Goal: Transaction & Acquisition: Purchase product/service

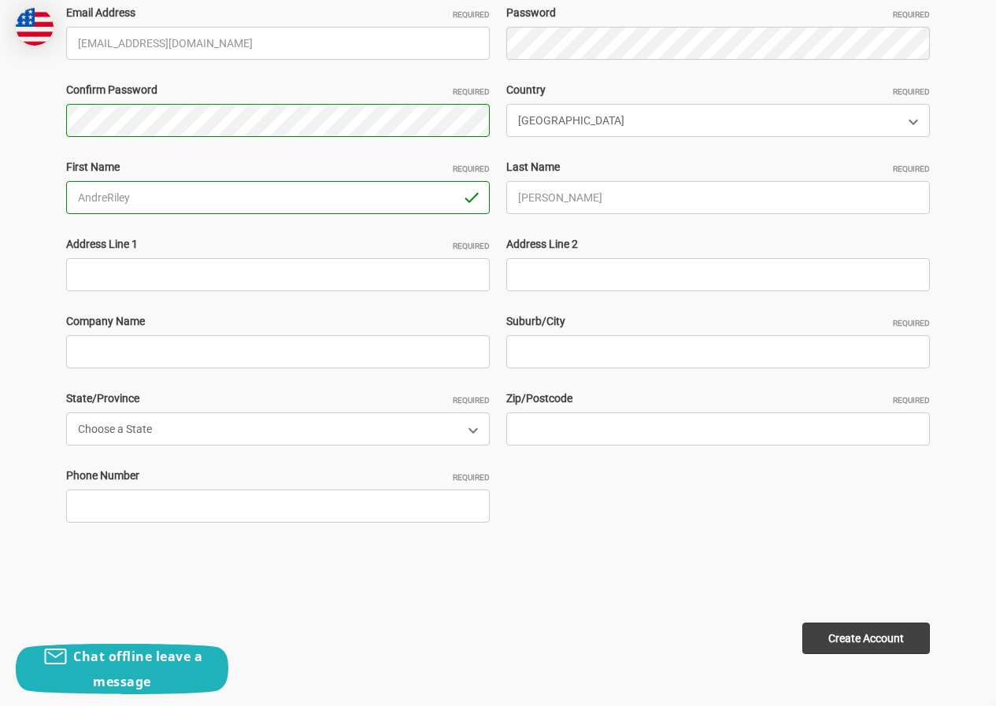
scroll to position [305, 0]
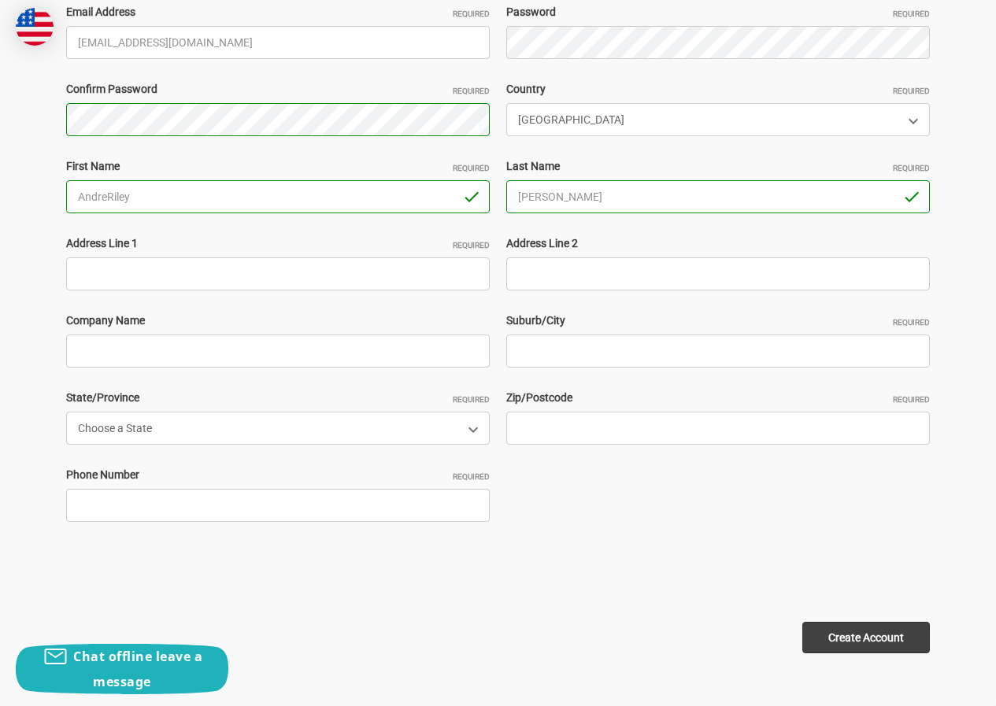
type input "[PERSON_NAME]"
click at [133, 285] on input "Address Line 1 Required" at bounding box center [278, 274] width 424 height 33
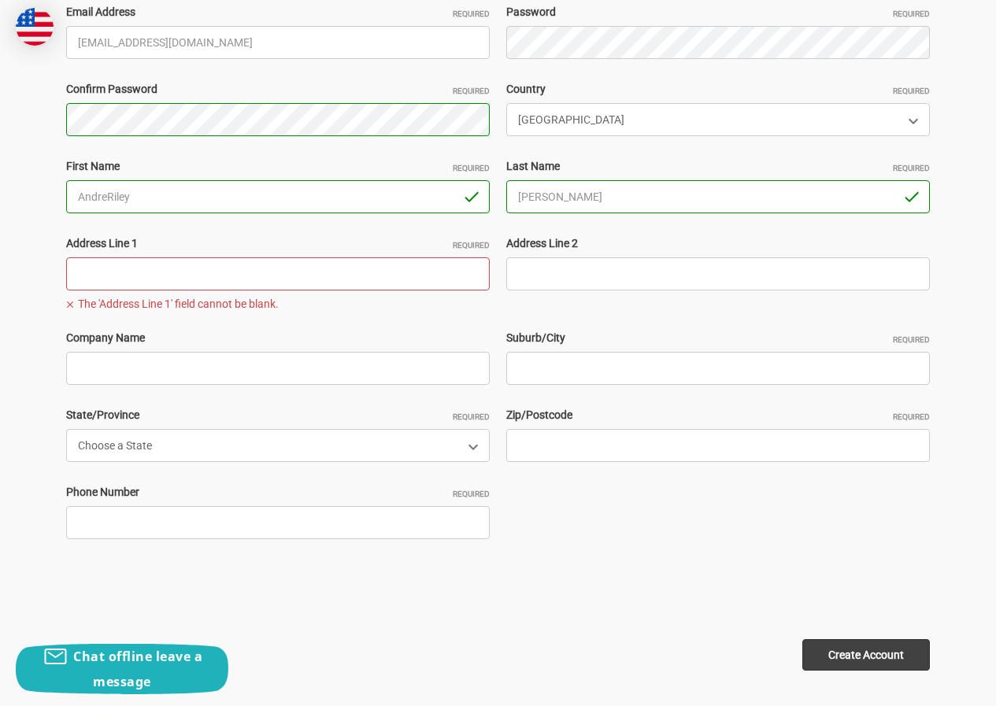
paste input "3809 honeycomb holw Melissa Tx 75454"
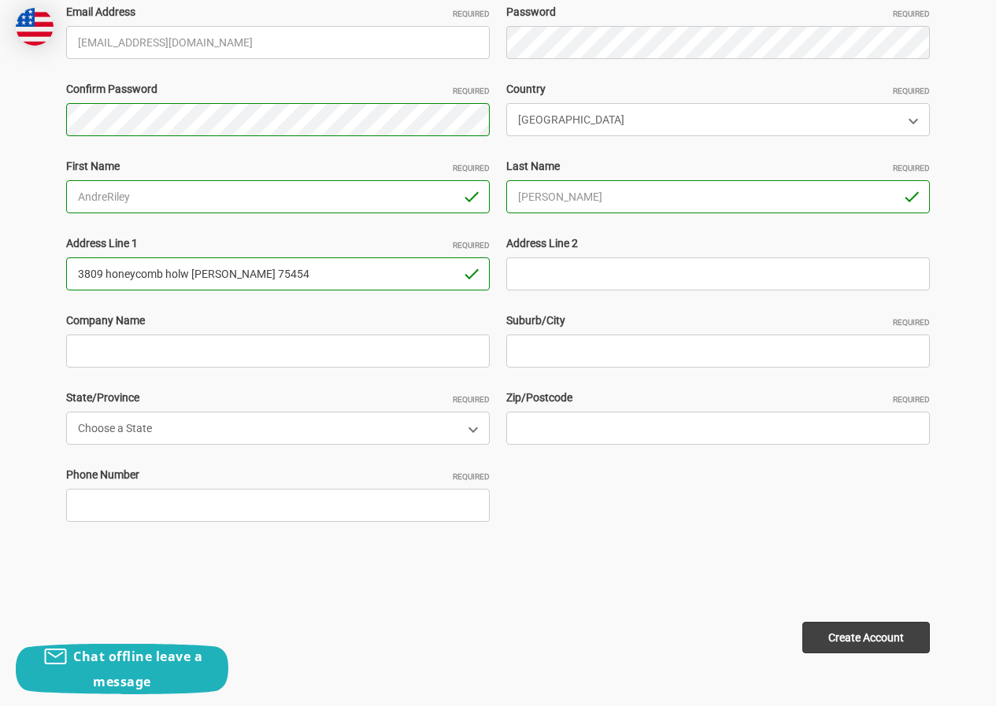
click at [261, 281] on input "3809 honeycomb holw Melissa Tx 75454" at bounding box center [278, 274] width 424 height 33
type input "3809 honeycomb holw Melissa Tx"
click at [546, 434] on input "Zip/Postcode Required" at bounding box center [718, 428] width 424 height 33
paste input "75454"
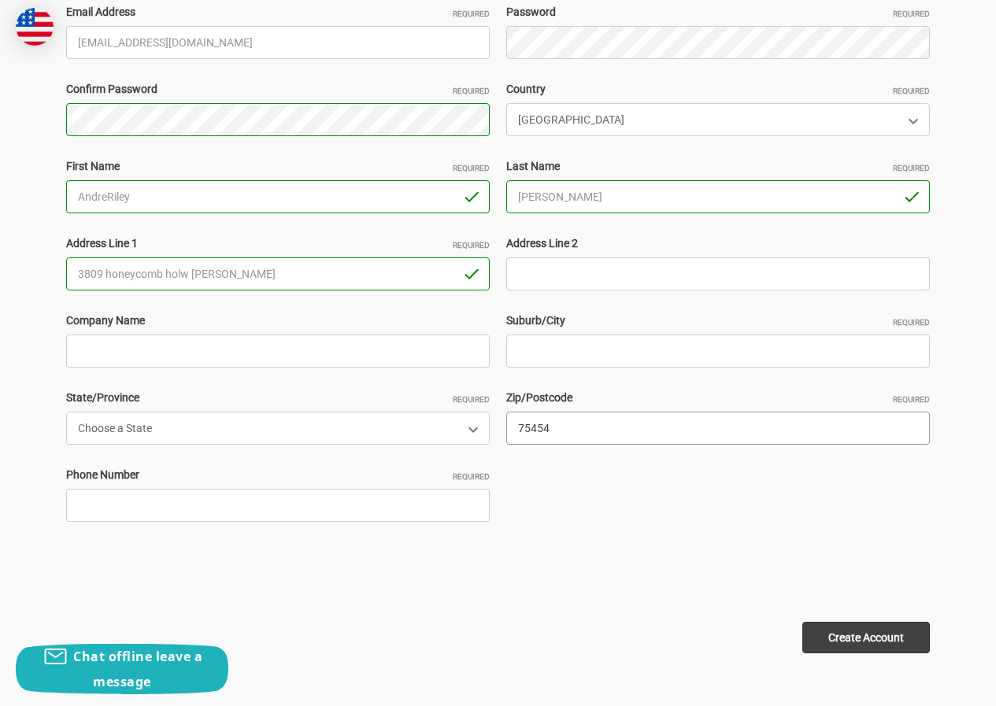
type input "75454"
click at [201, 272] on input "3809 honeycomb holw Melissa Tx" at bounding box center [278, 274] width 424 height 33
type input "3809 honeycomb holw Tx"
click at [540, 326] on label "Suburb/City Required" at bounding box center [718, 321] width 424 height 17
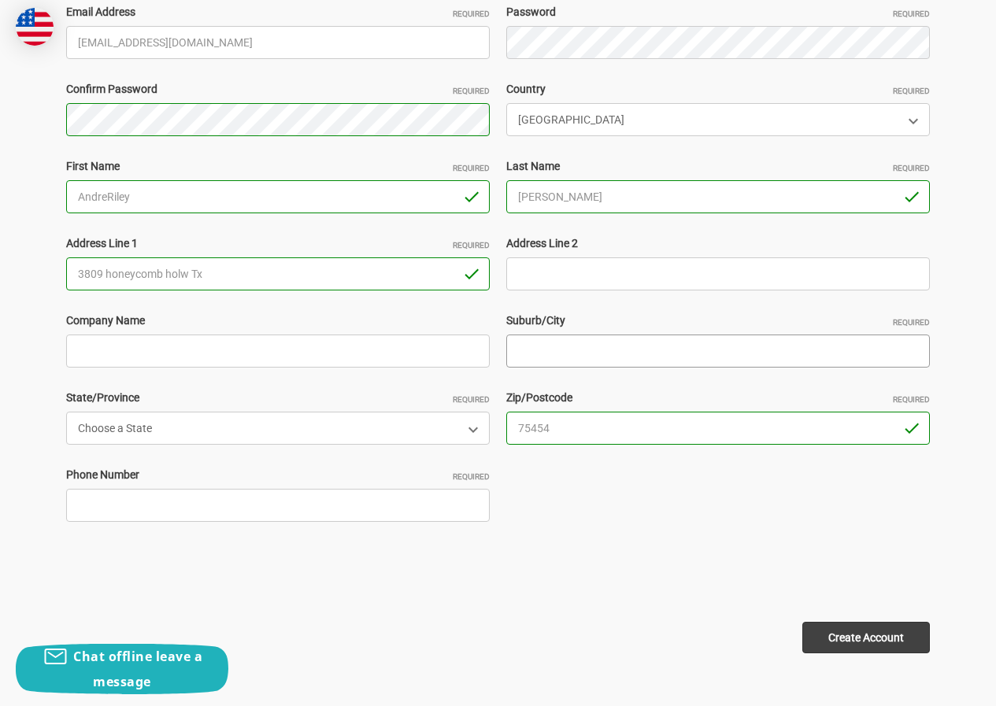
click at [540, 335] on input "Suburb/City Required" at bounding box center [718, 351] width 424 height 33
click at [541, 337] on input "Suburb/City Required" at bounding box center [718, 351] width 424 height 33
paste input "Melissa"
type input "Melissa"
drag, startPoint x: 189, startPoint y: 273, endPoint x: 265, endPoint y: 272, distance: 75.6
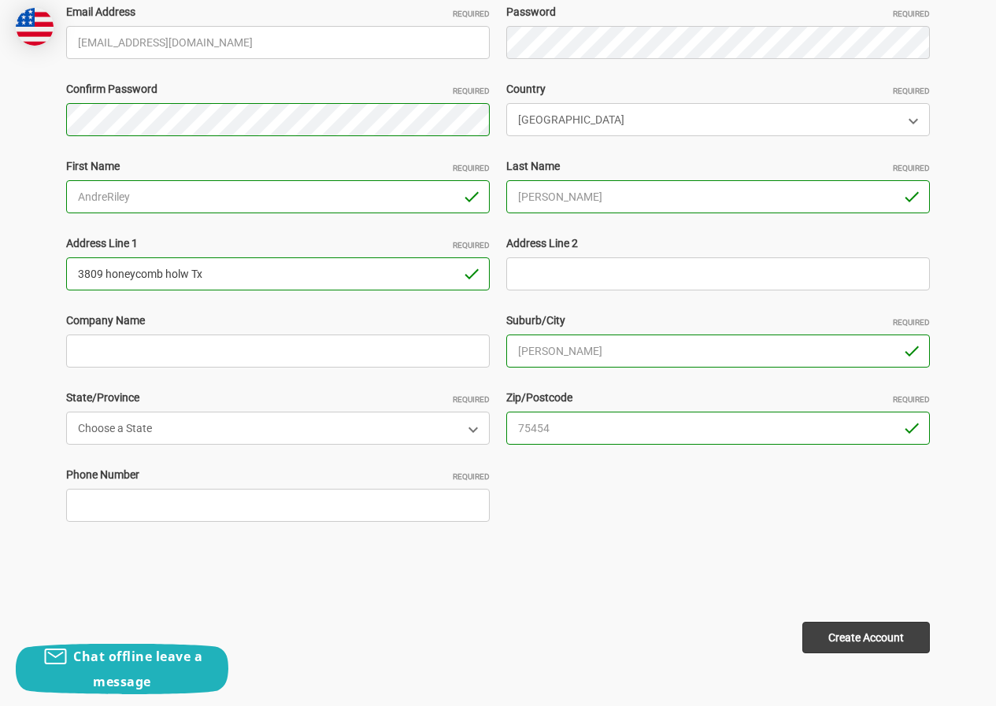
click at [264, 272] on input "3809 honeycomb holw Tx" at bounding box center [278, 274] width 424 height 33
type input "3809 honeycomb holw"
click at [200, 428] on select "Choose a State Alabama Alaska American Samoa Arizona Arkansas Armed Forces Afri…" at bounding box center [278, 428] width 424 height 33
select select "Texas"
click at [66, 412] on select "Choose a State Alabama Alaska American Samoa Arizona Arkansas Armed Forces Afri…" at bounding box center [278, 428] width 424 height 33
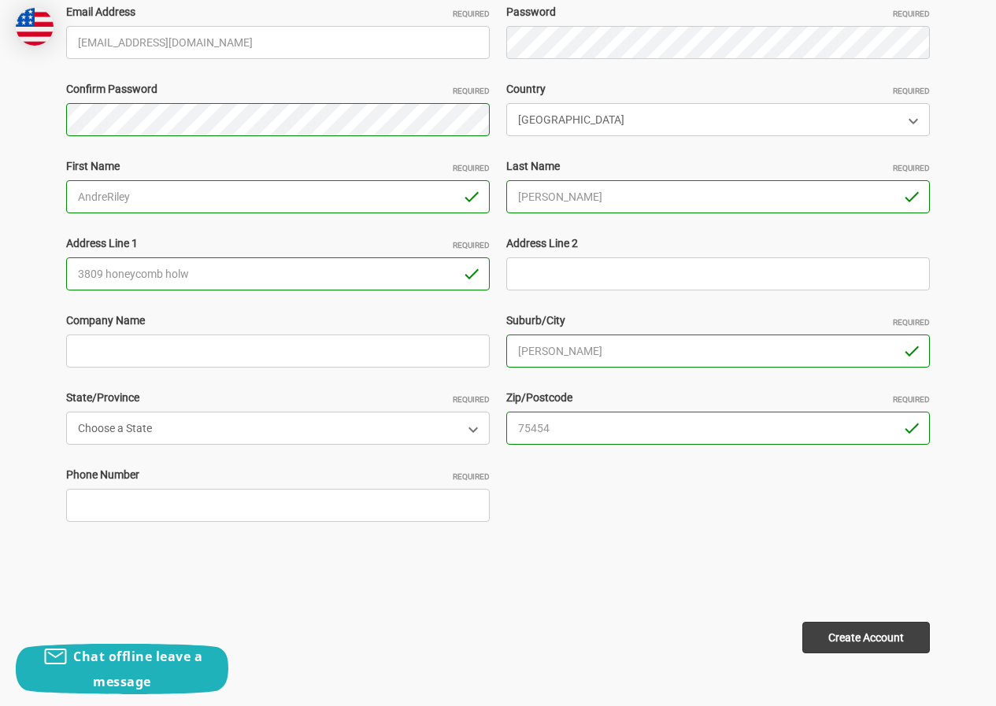
click at [161, 488] on div "Phone Number Required" at bounding box center [278, 494] width 440 height 55
click at [161, 504] on input "Phone Number Required" at bounding box center [278, 505] width 424 height 33
type input "230652021125"
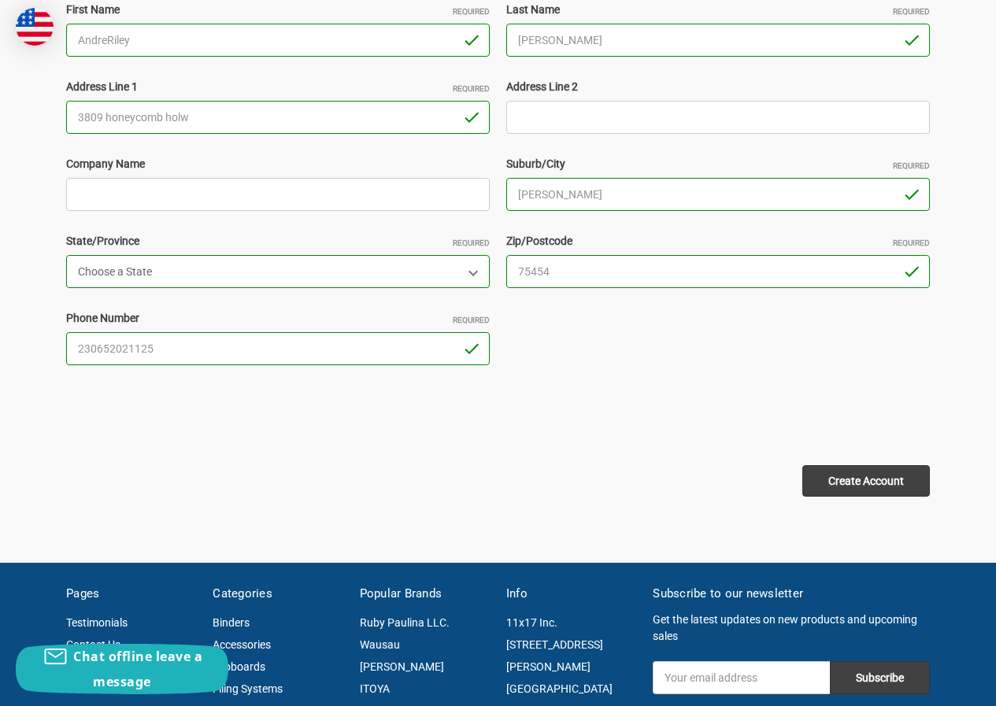
scroll to position [462, 0]
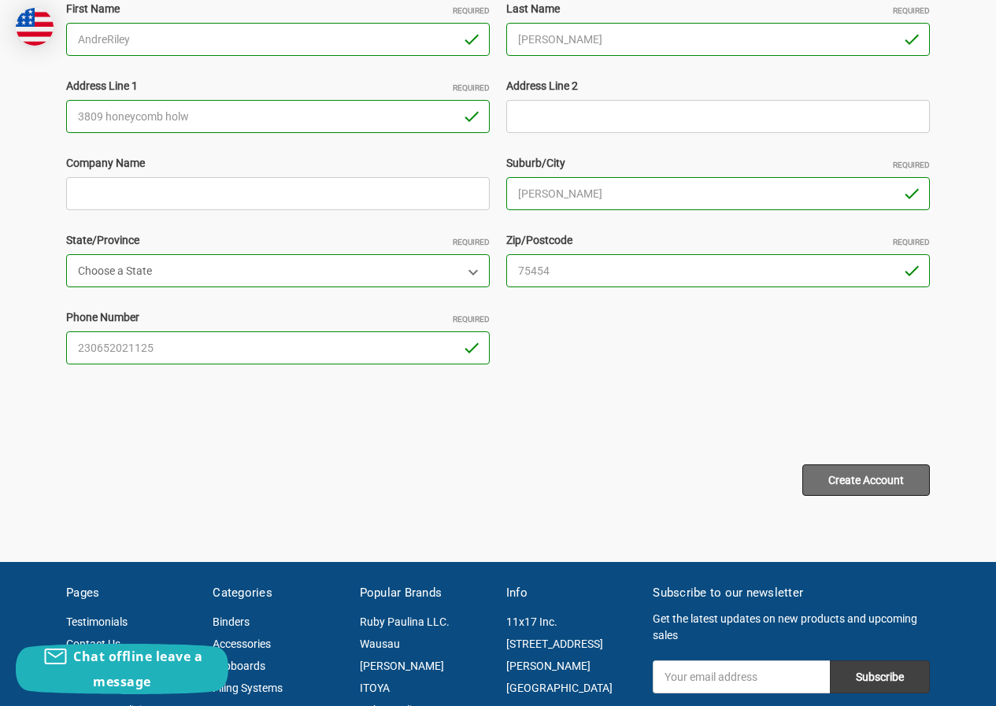
click at [881, 480] on input "Create Account" at bounding box center [866, 480] width 128 height 31
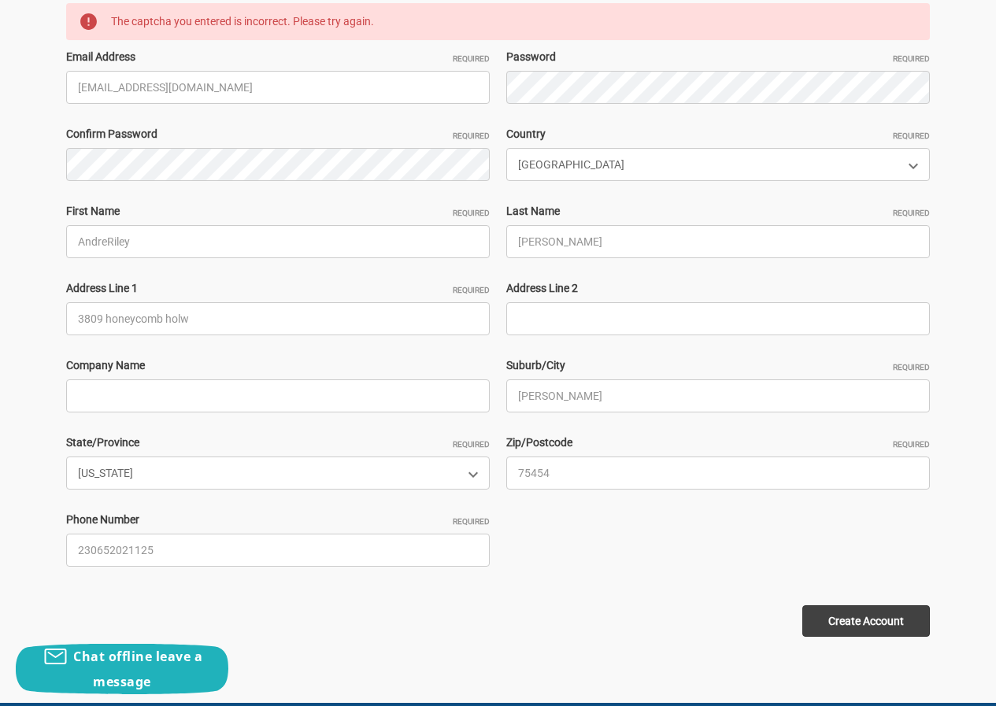
scroll to position [472, 0]
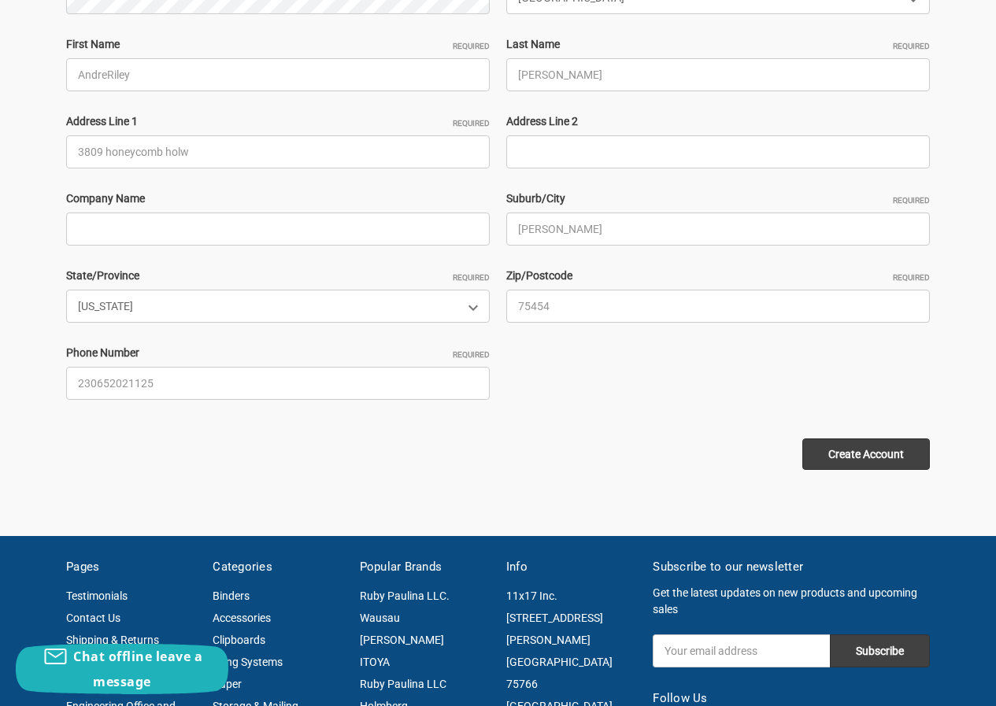
click at [865, 432] on form "Email Address Required AndreRiley1921@hotmail.com Password Required Confirm Pas…" at bounding box center [498, 176] width 864 height 588
click at [862, 449] on input "Create Account" at bounding box center [866, 454] width 128 height 31
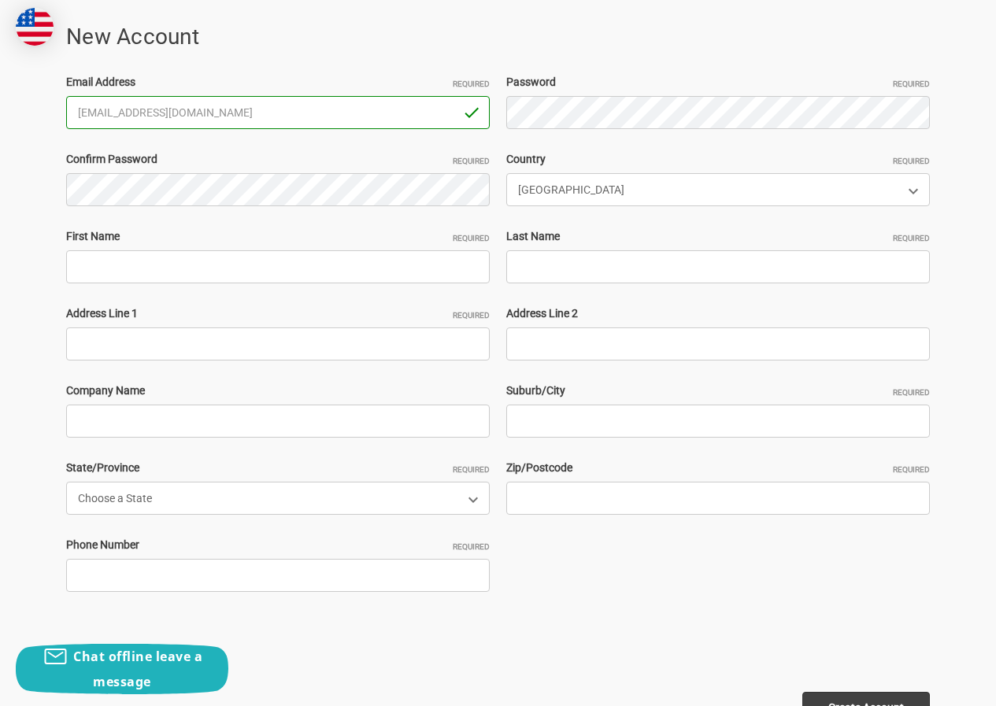
scroll to position [236, 0]
type input "[EMAIL_ADDRESS][DOMAIN_NAME]"
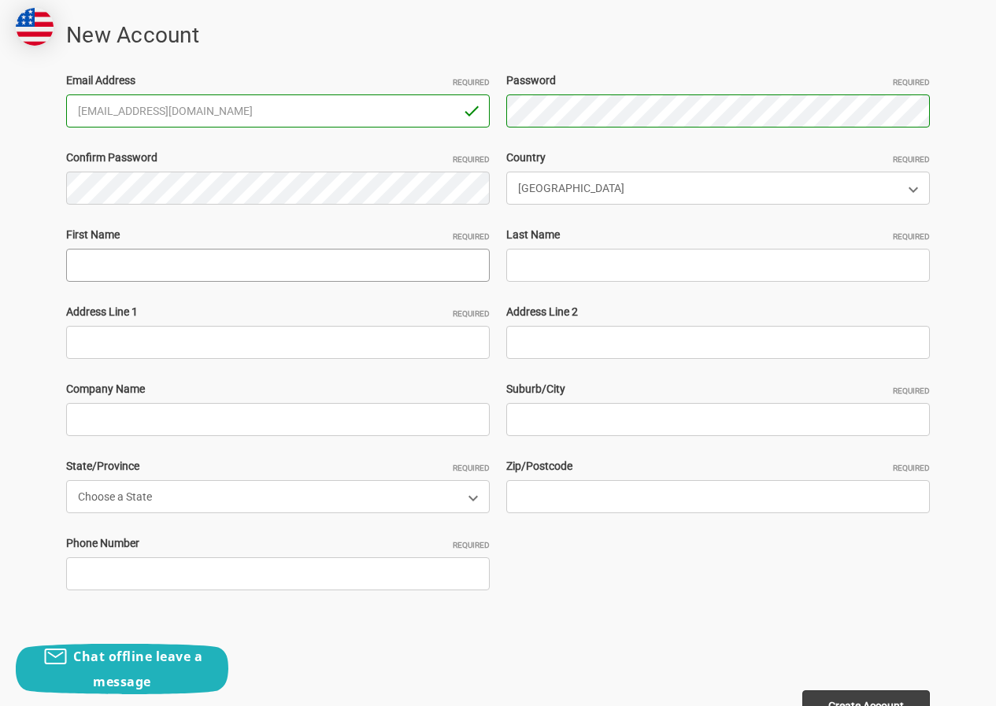
click at [143, 278] on input "First Name Required" at bounding box center [278, 265] width 424 height 33
type input "AndreRiley"
drag, startPoint x: 535, startPoint y: 272, endPoint x: 575, endPoint y: 288, distance: 42.4
click at [535, 272] on input "Last Name Required" at bounding box center [718, 265] width 424 height 33
type input "Ryan Geo"
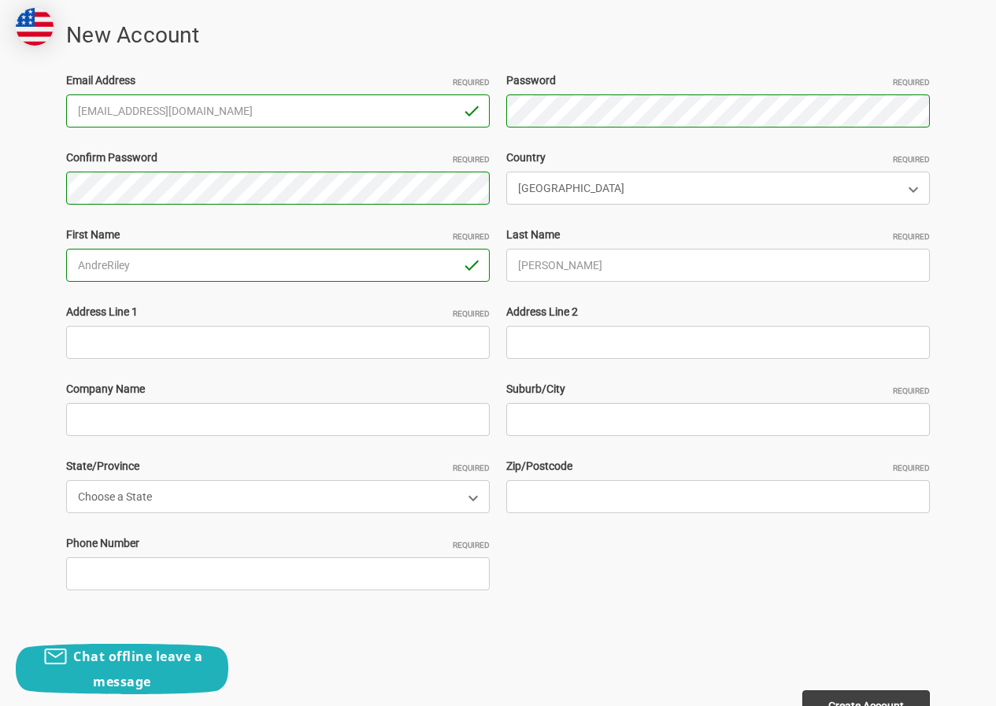
click at [230, 319] on label "Address Line 1 Required" at bounding box center [278, 312] width 424 height 17
click at [230, 326] on input "Address Line 1 Required" at bounding box center [278, 342] width 424 height 33
click at [206, 342] on input "Address Line 1 Required" at bounding box center [278, 342] width 424 height 33
type input "3809 honeycomb holw"
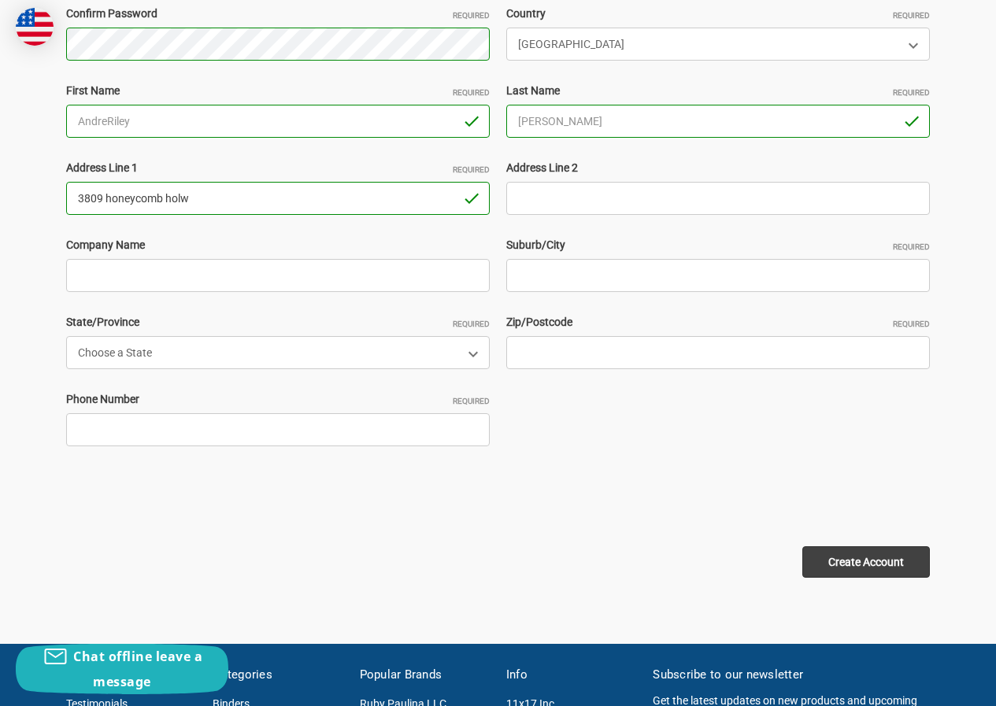
scroll to position [394, 0]
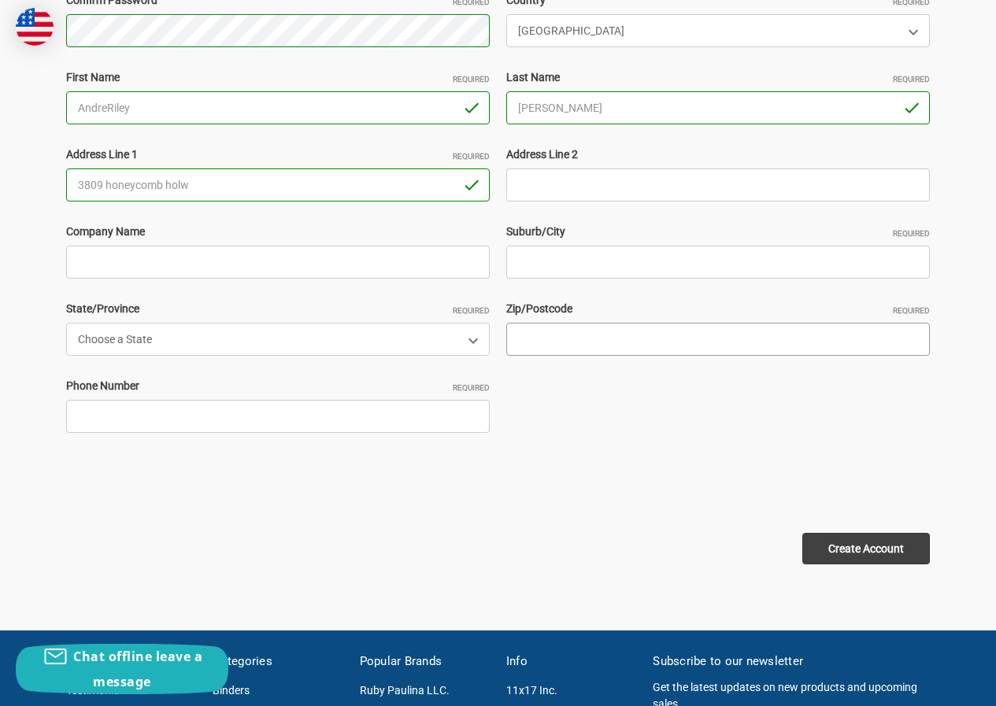
click at [562, 328] on input "Zip/Postcode Required" at bounding box center [718, 339] width 424 height 33
paste input "75454"
type input "75454"
click at [555, 247] on input "Suburb/City Required" at bounding box center [718, 262] width 424 height 33
paste input "Melissa"
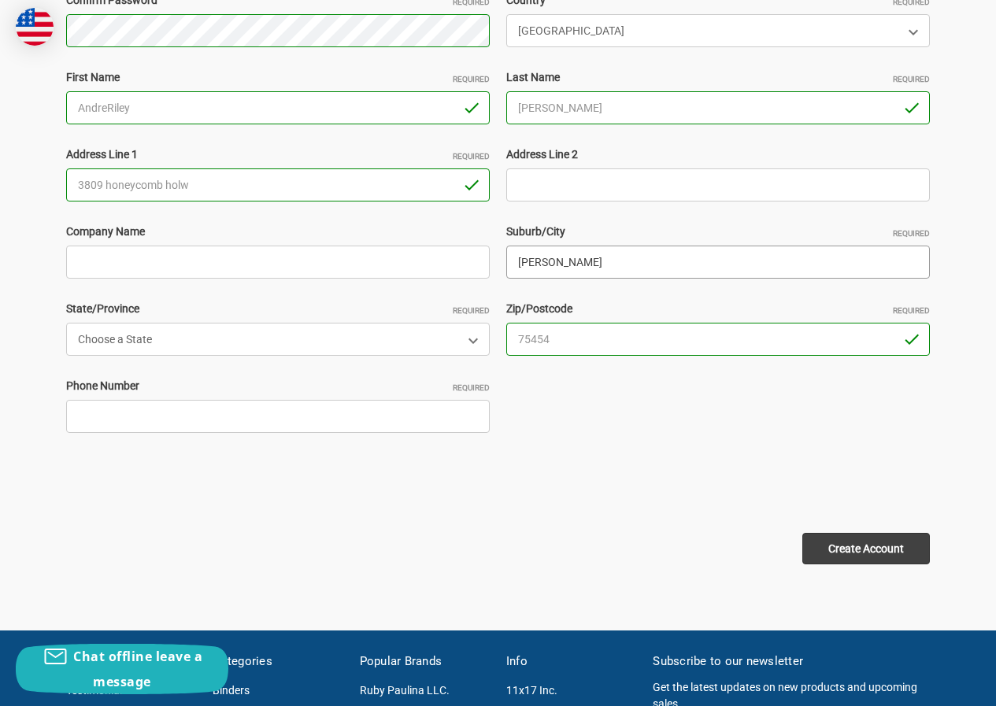
type input "Melissa"
click at [178, 350] on select "Choose a State Alabama Alaska American Samoa Arizona Arkansas Armed Forces Afri…" at bounding box center [278, 339] width 424 height 33
select select "Texas"
click at [66, 323] on select "Choose a State Alabama Alaska American Samoa Arizona Arkansas Armed Forces Afri…" at bounding box center [278, 339] width 424 height 33
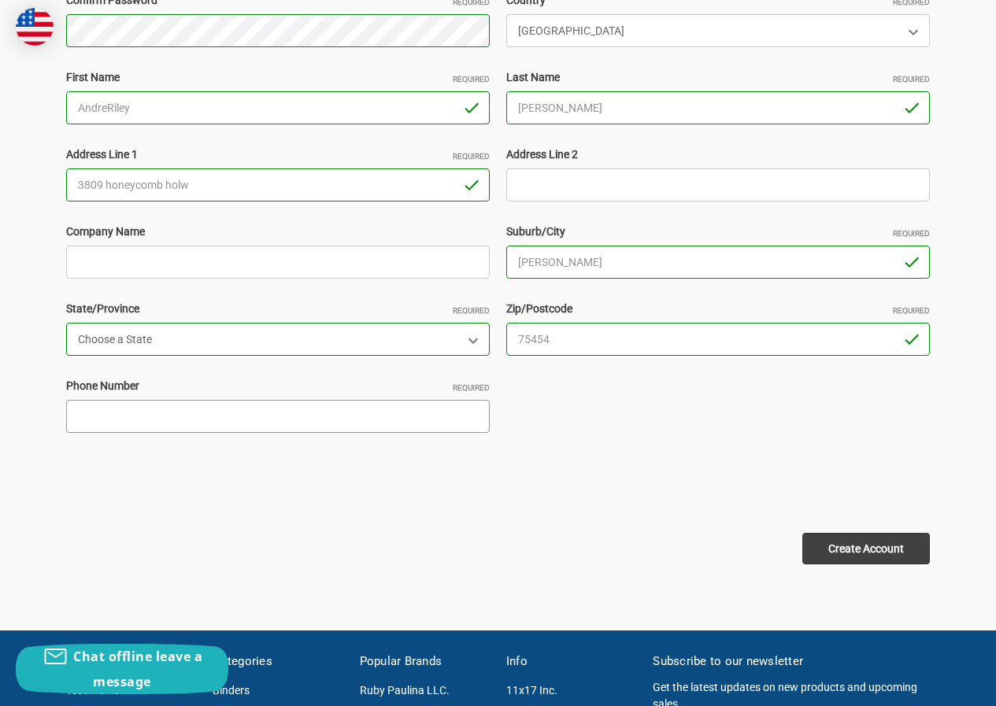
click at [124, 425] on input "Phone Number Required" at bounding box center [278, 416] width 424 height 33
type input "230652021125"
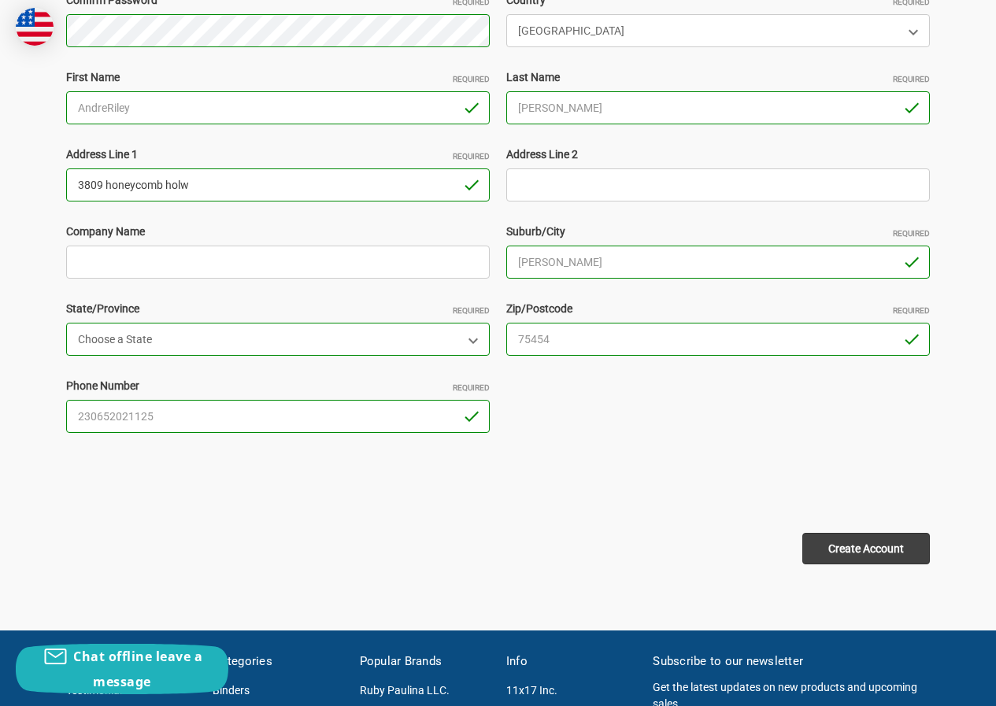
click at [221, 193] on input "3809 honeycomb holw" at bounding box center [278, 185] width 424 height 33
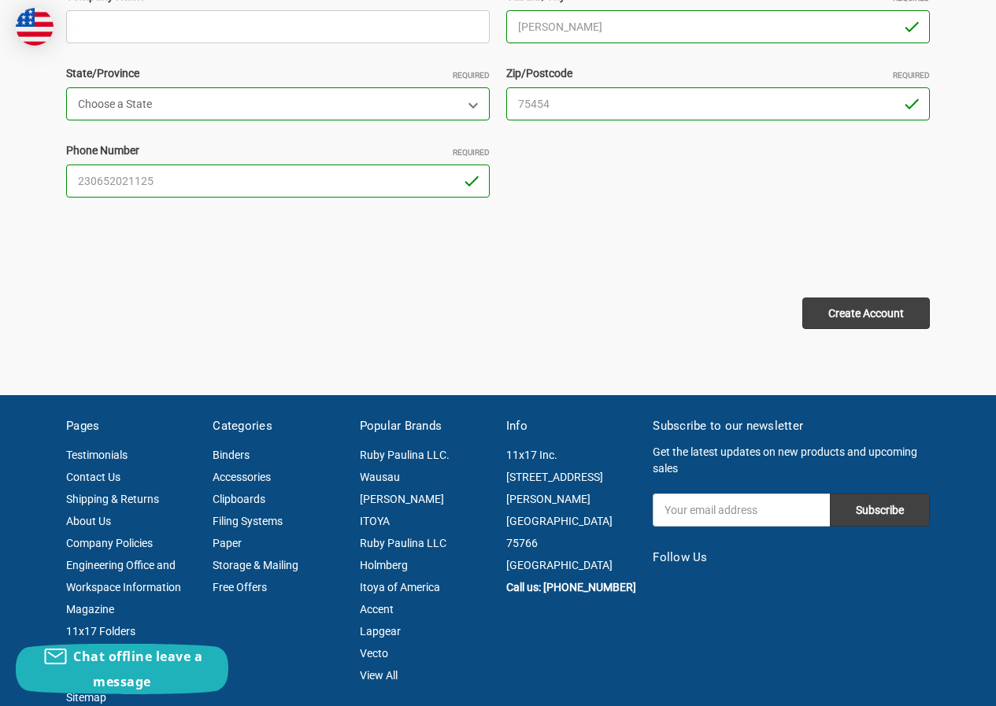
scroll to position [630, 0]
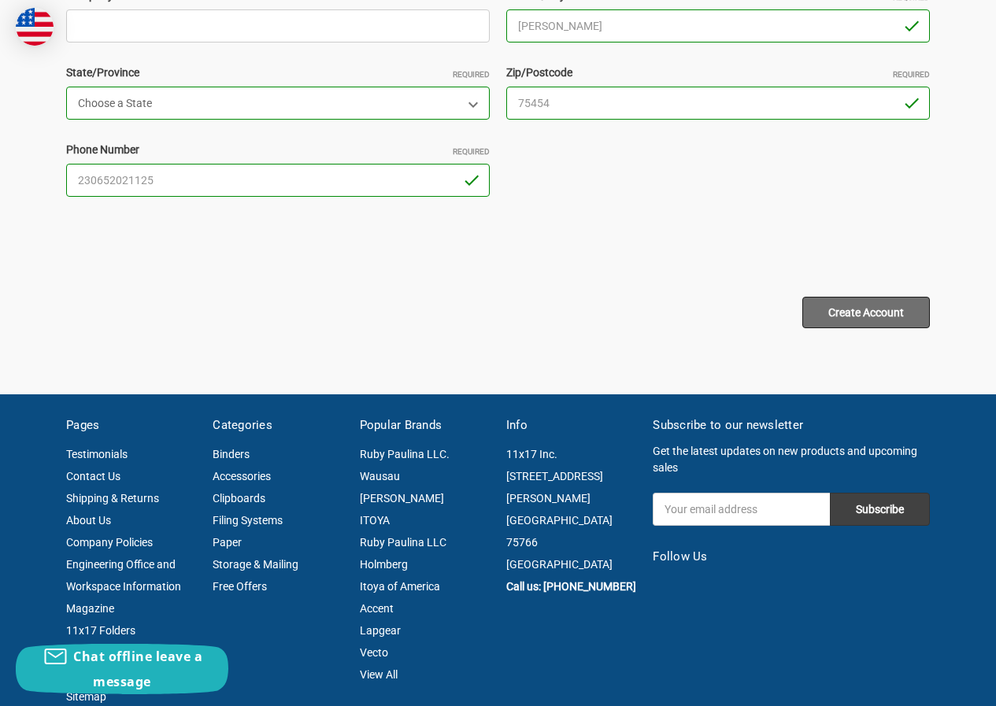
click at [829, 309] on input "Create Account" at bounding box center [866, 312] width 128 height 31
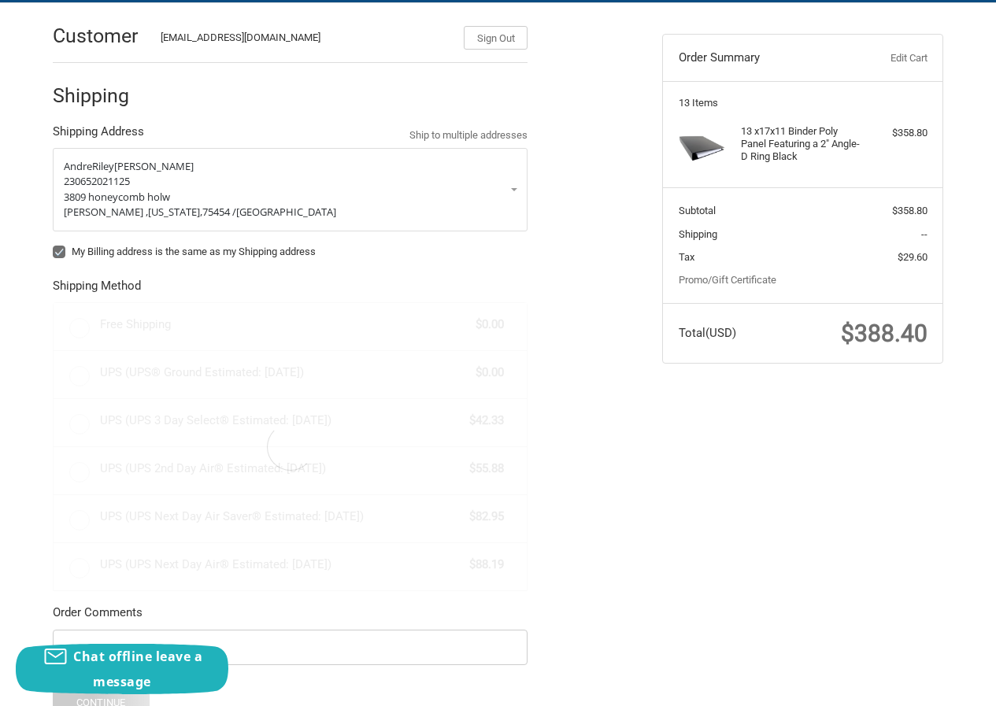
scroll to position [306, 0]
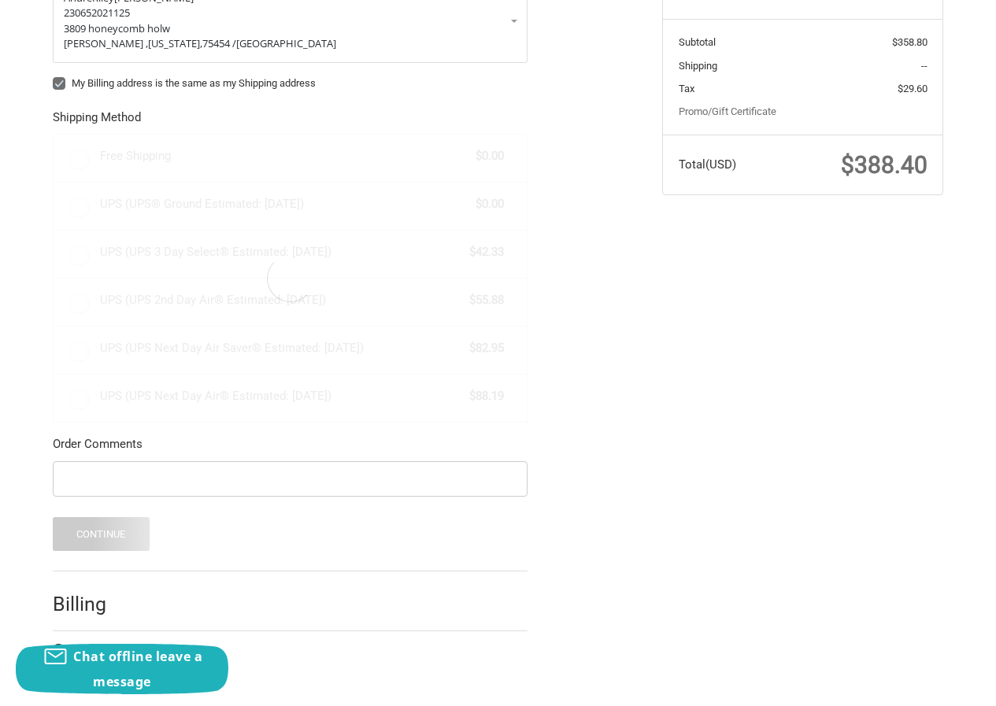
radio input "true"
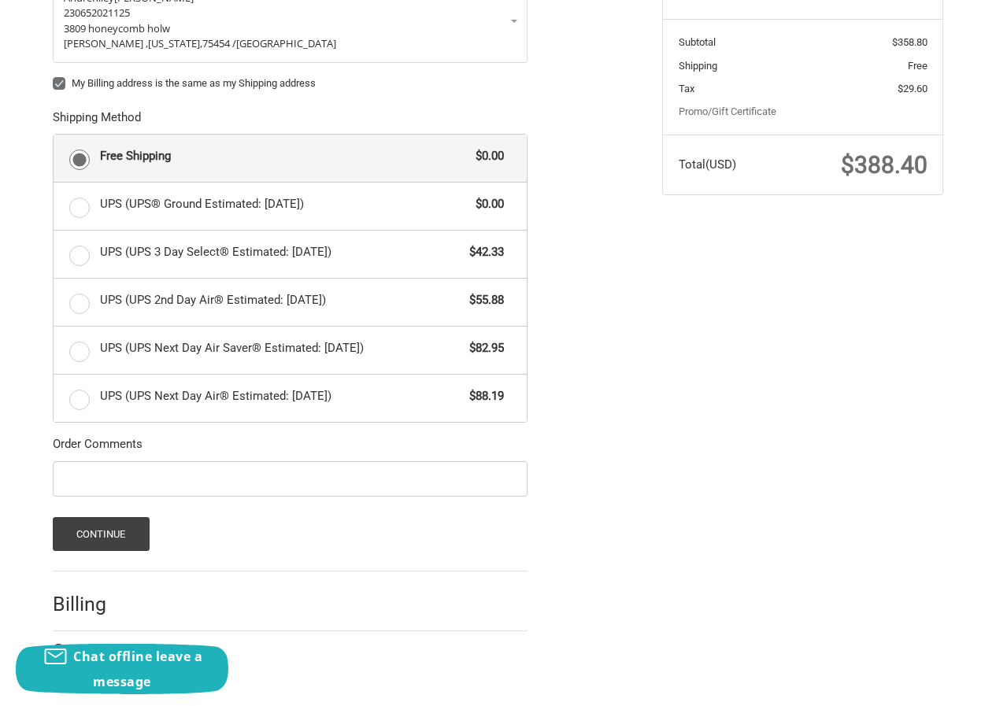
click at [61, 83] on label "My Billing address is the same as my Shipping address" at bounding box center [290, 83] width 475 height 13
click at [54, 76] on input "My Billing address is the same as my Shipping address" at bounding box center [53, 76] width 1 height 1
checkbox input "false"
click at [102, 533] on button "Continue" at bounding box center [101, 534] width 97 height 34
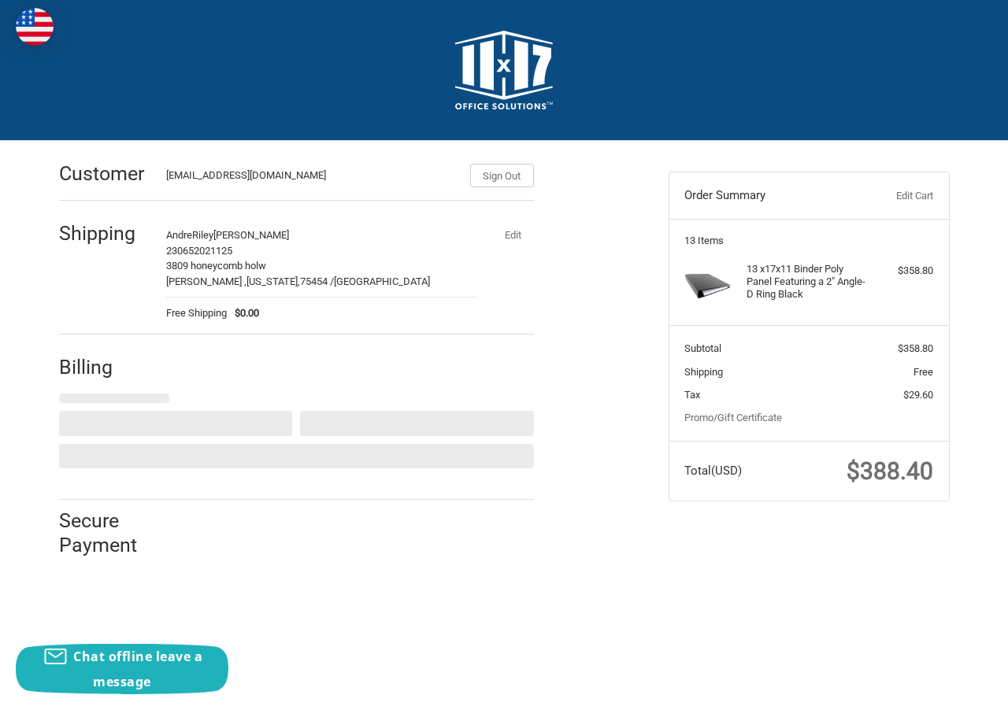
select select "US"
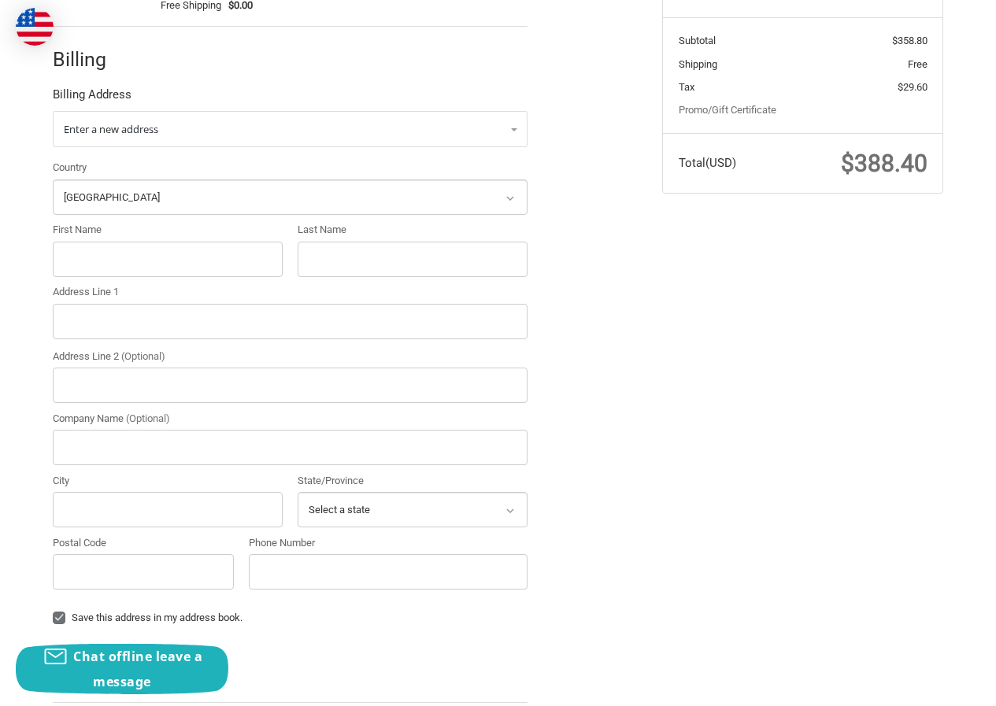
scroll to position [394, 0]
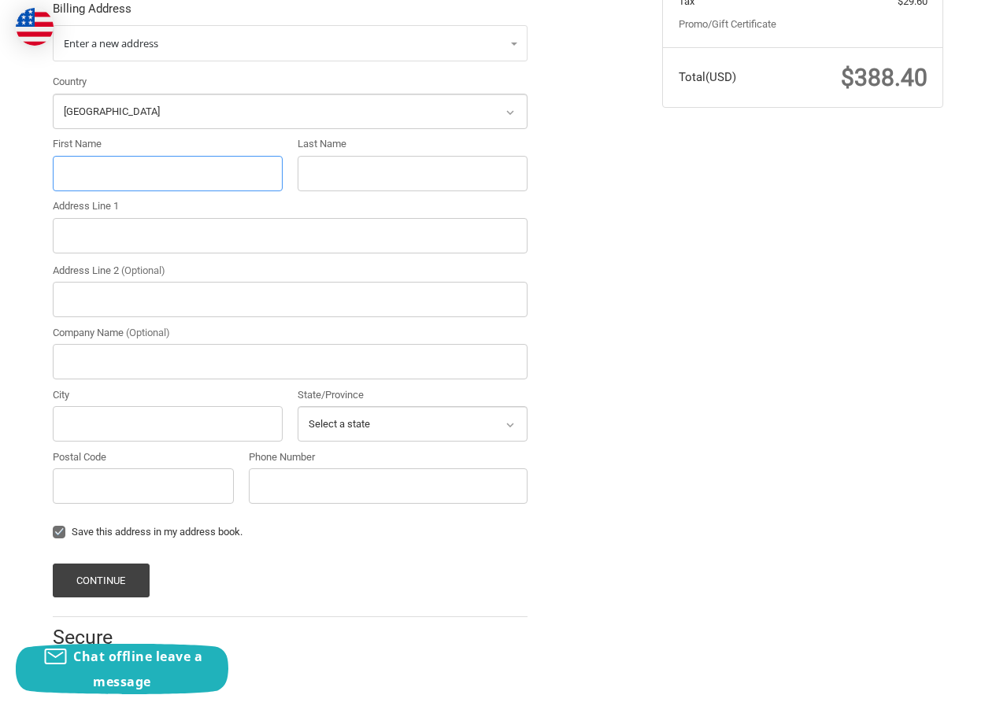
click at [102, 179] on input "First Name" at bounding box center [168, 173] width 230 height 35
paste input ""Michael Neria ""
drag, startPoint x: 102, startPoint y: 174, endPoint x: 185, endPoint y: 163, distance: 84.2
click at [185, 163] on input ""Michael Neria "" at bounding box center [168, 173] width 230 height 35
drag, startPoint x: 137, startPoint y: 172, endPoint x: 123, endPoint y: 197, distance: 28.9
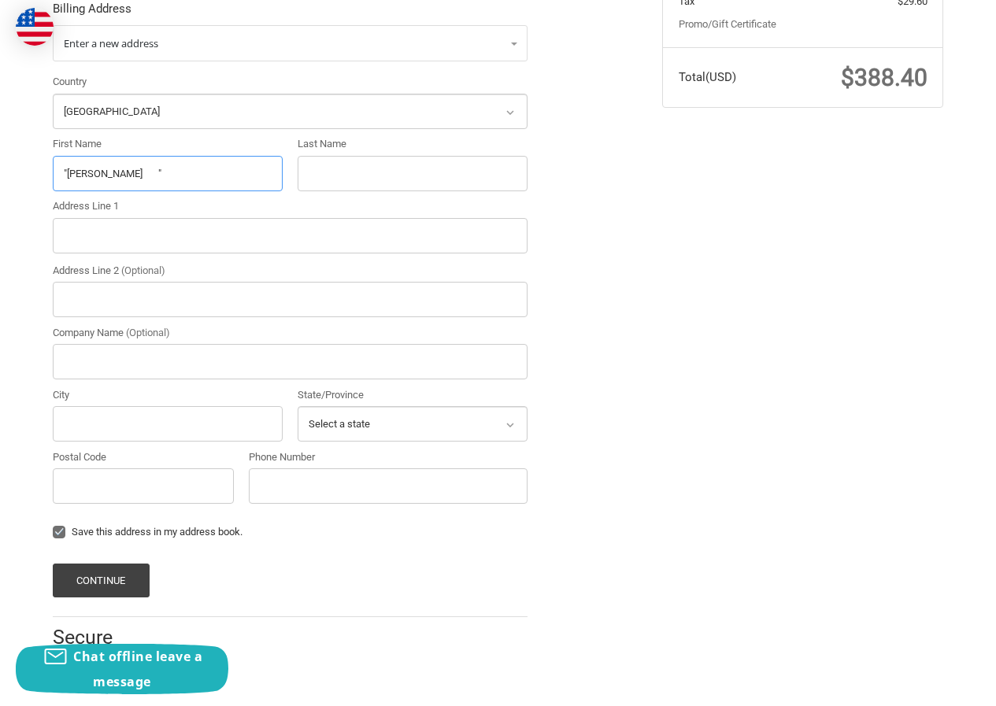
click at [137, 173] on input ""Michael Neria "" at bounding box center [168, 173] width 230 height 35
click at [115, 187] on input ""Michael Neria "" at bounding box center [168, 173] width 230 height 35
drag, startPoint x: 104, startPoint y: 175, endPoint x: 210, endPoint y: 175, distance: 106.3
click at [210, 175] on input ""Michael Neria "" at bounding box center [168, 173] width 230 height 35
type input ""Michael"
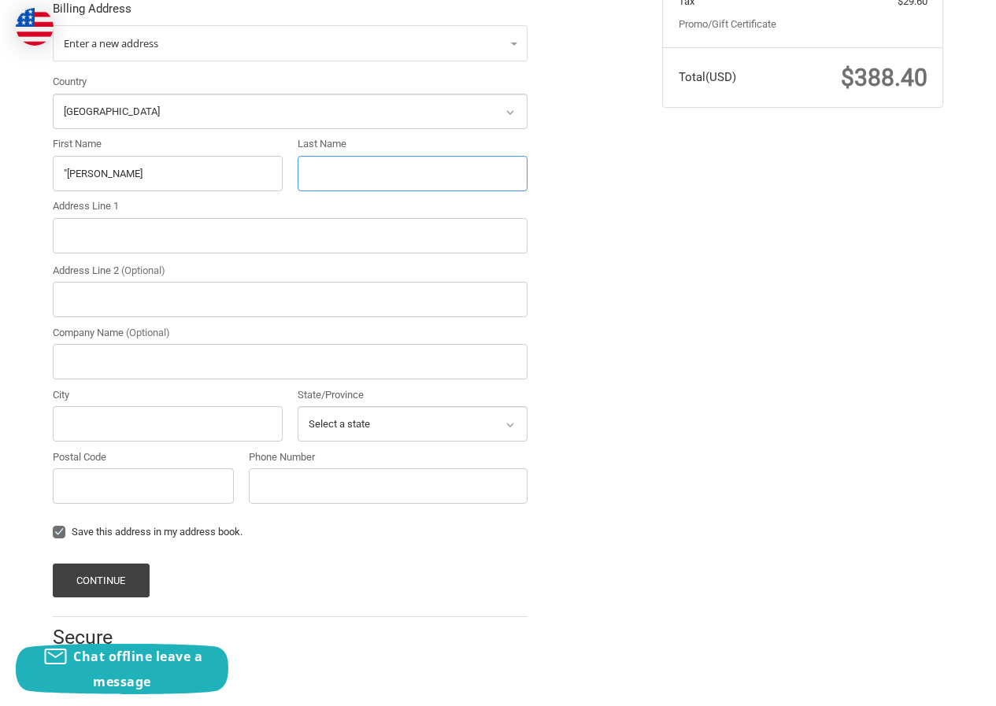
paste input "Neria ""
click at [309, 180] on input "Neria "" at bounding box center [413, 173] width 230 height 35
drag, startPoint x: 333, startPoint y: 180, endPoint x: 464, endPoint y: 172, distance: 131.0
click at [464, 172] on input "Neria "" at bounding box center [413, 173] width 230 height 35
type input "Neria"
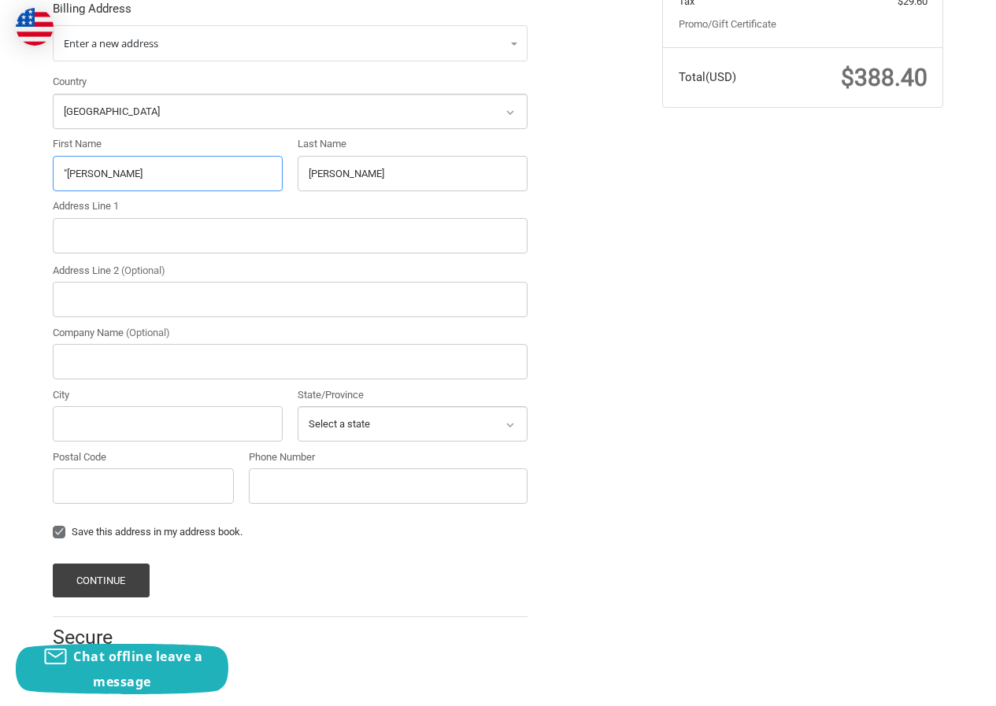
click at [67, 176] on input ""Michael" at bounding box center [168, 173] width 230 height 35
type input "Michael"
click at [124, 308] on input "Address Line 2 (Optional)" at bounding box center [290, 298] width 475 height 35
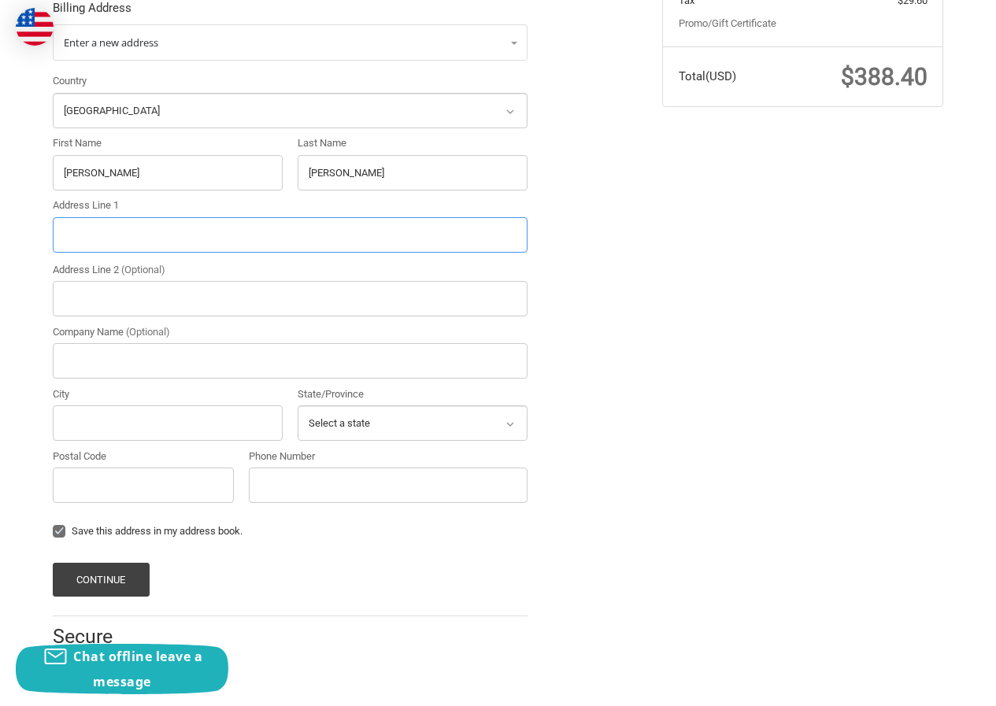
click at [89, 239] on input "Address Line 1" at bounding box center [290, 234] width 475 height 35
paste input "3939 Teasley Ln LOT 310, Denton, TX 76210"
click at [243, 250] on input "3939 Teasley Ln LOT 310, Denton, TX 76210" at bounding box center [290, 234] width 475 height 35
click at [243, 246] on input "3939 Teasley Ln LOT 310, Denton, TX 76210" at bounding box center [290, 234] width 475 height 35
click at [243, 240] on input "3939 Teasley Ln LOT 310, Denton, TX 76210" at bounding box center [290, 234] width 475 height 35
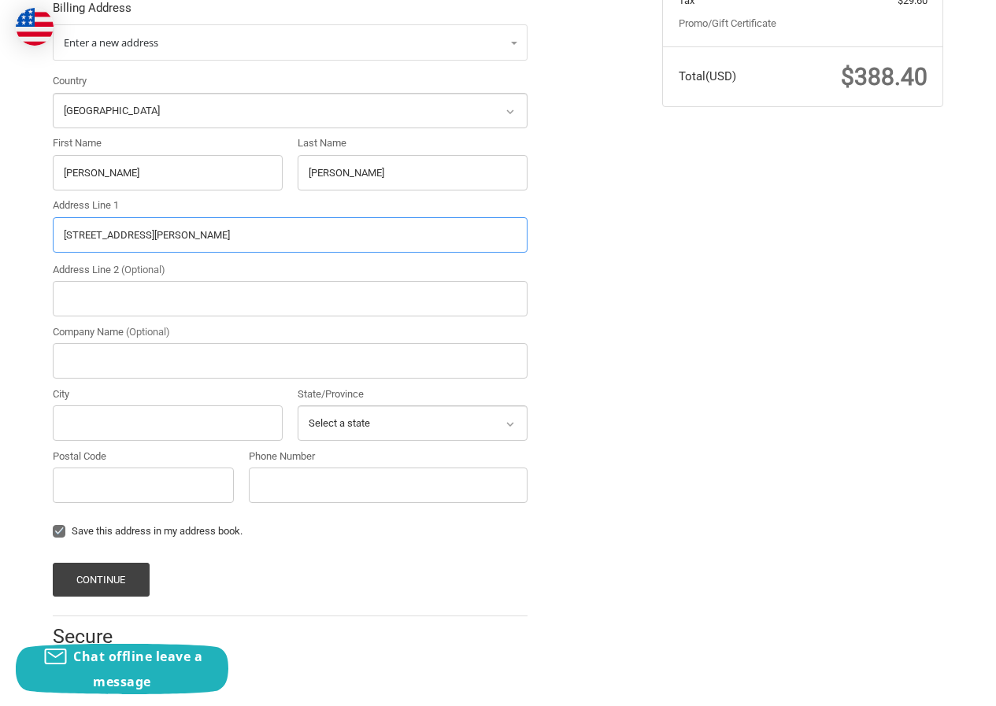
click at [243, 240] on input "3939 Teasley Ln LOT 310, Denton, TX 76210" at bounding box center [290, 234] width 475 height 35
type input "3939 Teasley Ln LOT 310, Denton, TX"
click at [155, 466] on div "Postal Code" at bounding box center [143, 476] width 181 height 54
click at [140, 480] on input "Postal Code" at bounding box center [143, 485] width 181 height 35
paste input "76210"
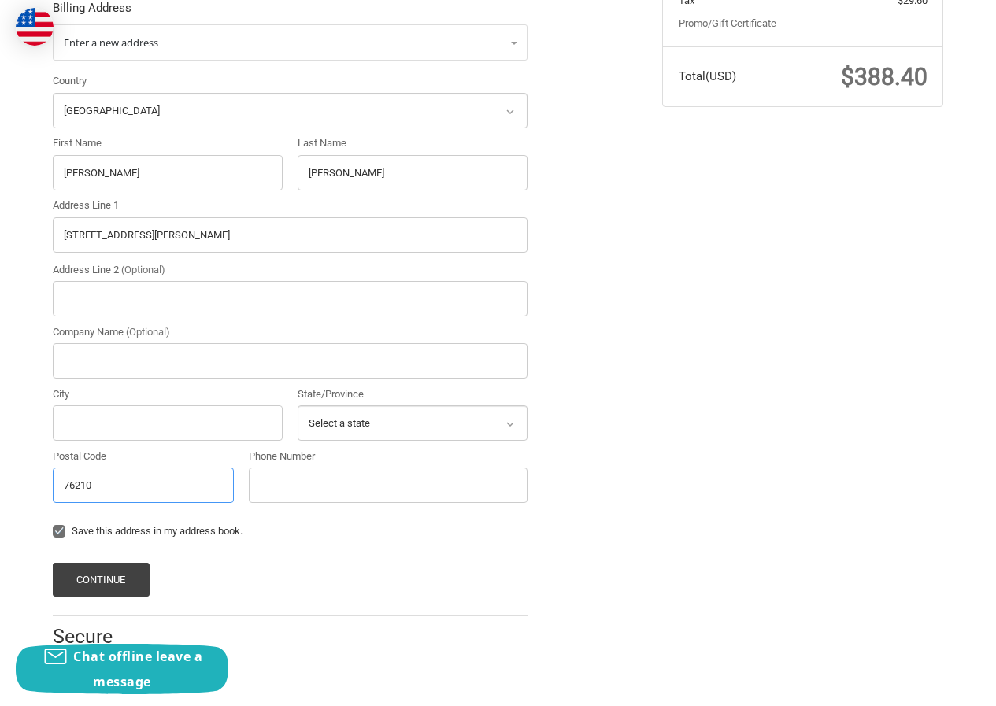
type input "76210"
click at [193, 232] on input "3939 Teasley Ln LOT 310, Denton, TX" at bounding box center [290, 234] width 475 height 35
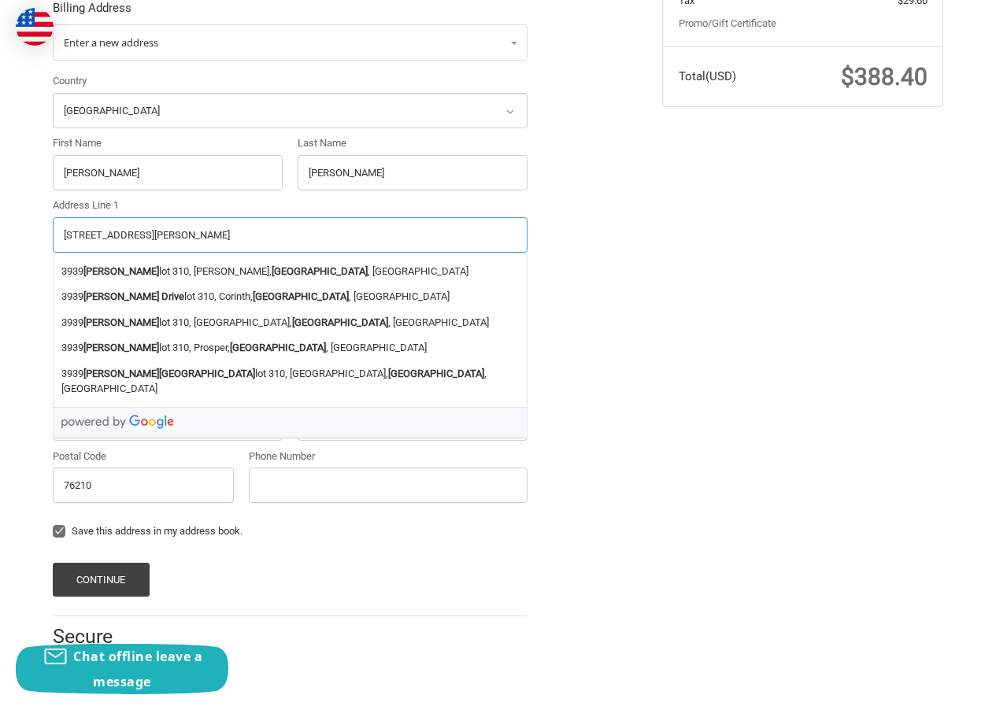
type input "3939 Teasley Ln LOT 310, , TX"
click at [102, 421] on div at bounding box center [290, 422] width 473 height 31
click at [69, 432] on input "City" at bounding box center [168, 423] width 230 height 35
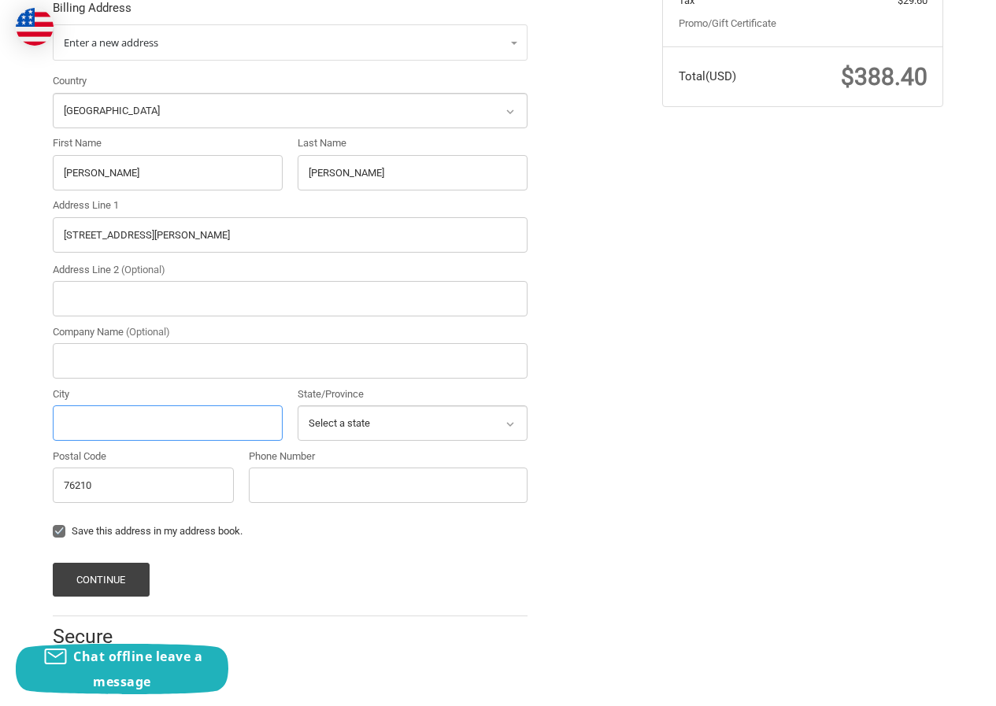
paste input "Denton"
type input "Denton"
drag, startPoint x: 180, startPoint y: 231, endPoint x: 298, endPoint y: 238, distance: 117.6
click at [298, 238] on input "3939 Teasley Ln LOT 310, , TX" at bounding box center [290, 234] width 475 height 35
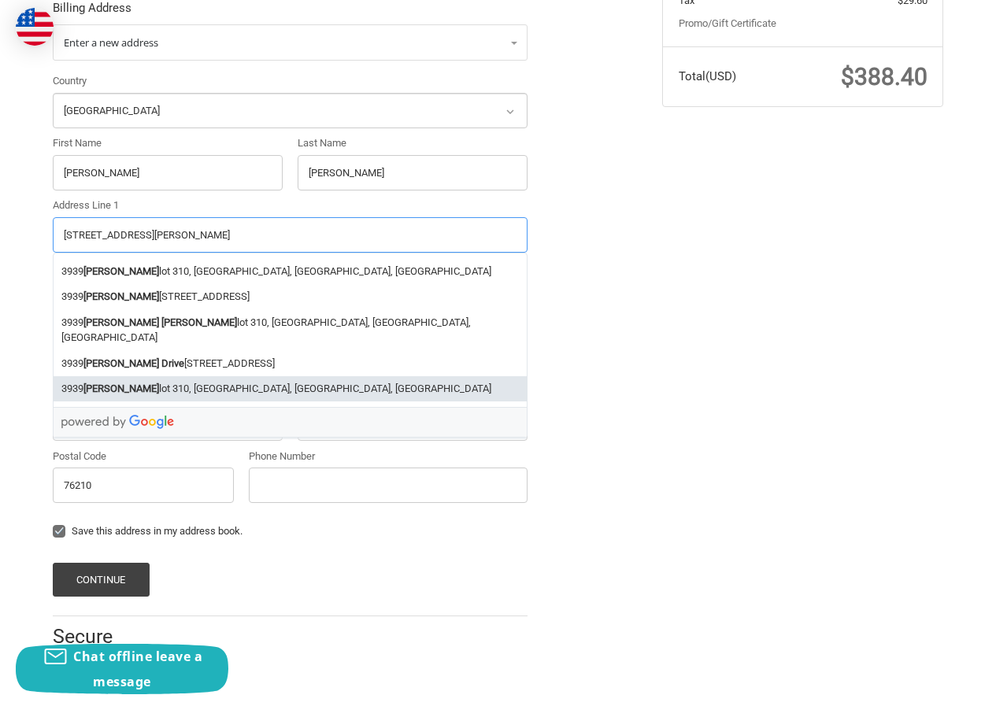
type input "3939 Teasley Ln LOT 310"
click at [390, 552] on form "Enter a new address Country Select a country Afghanistan Åland Islands Albania …" at bounding box center [290, 310] width 475 height 573
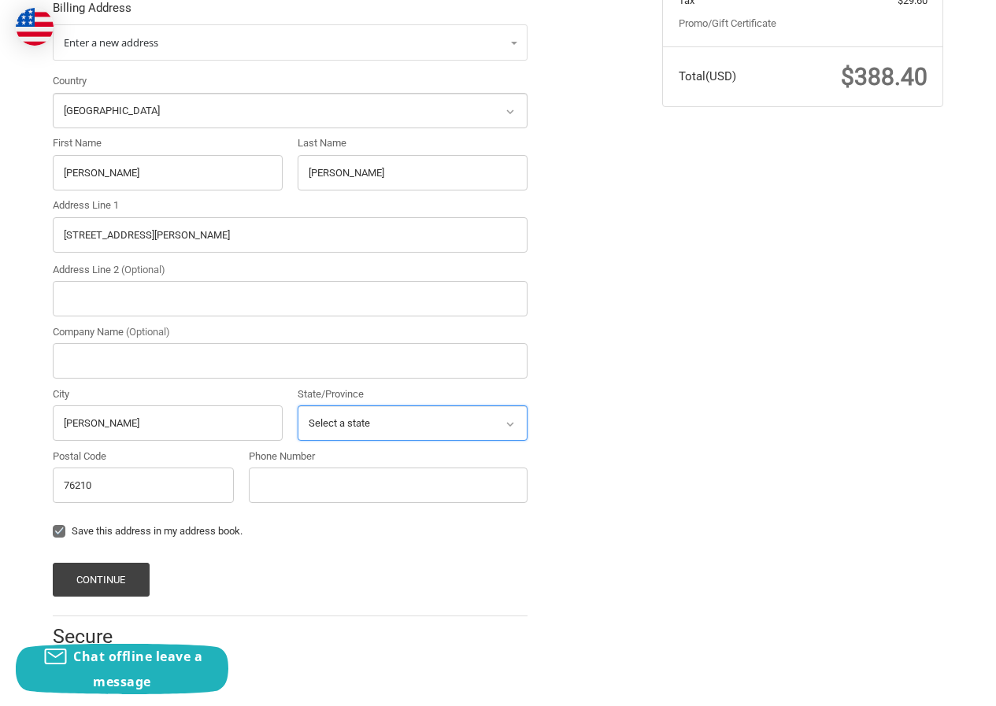
click at [358, 419] on select "Select a state Alabama Alaska American Samoa Arizona Arkansas Armed Forces Amer…" at bounding box center [413, 423] width 230 height 35
select select "TX"
click at [298, 406] on select "Select a state Alabama Alaska American Samoa Arizona Arkansas Armed Forces Amer…" at bounding box center [413, 423] width 230 height 35
drag, startPoint x: 290, startPoint y: 485, endPoint x: 301, endPoint y: 484, distance: 11.1
click at [292, 484] on input "Phone Number" at bounding box center [388, 485] width 279 height 35
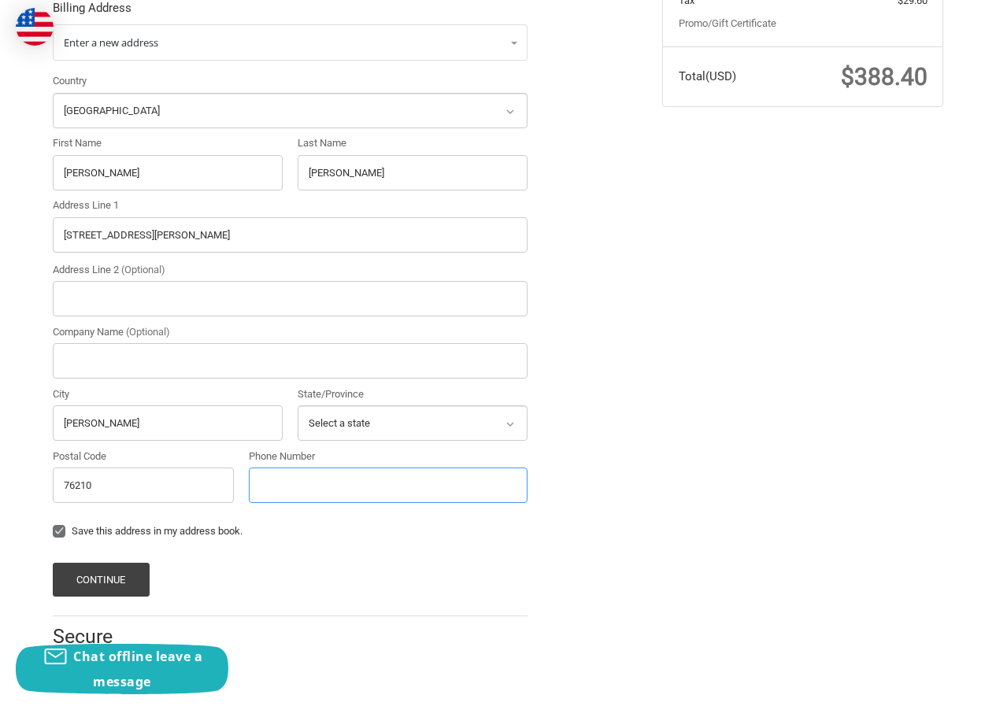
type input "230654201525"
click at [113, 571] on button "Continue" at bounding box center [101, 580] width 97 height 34
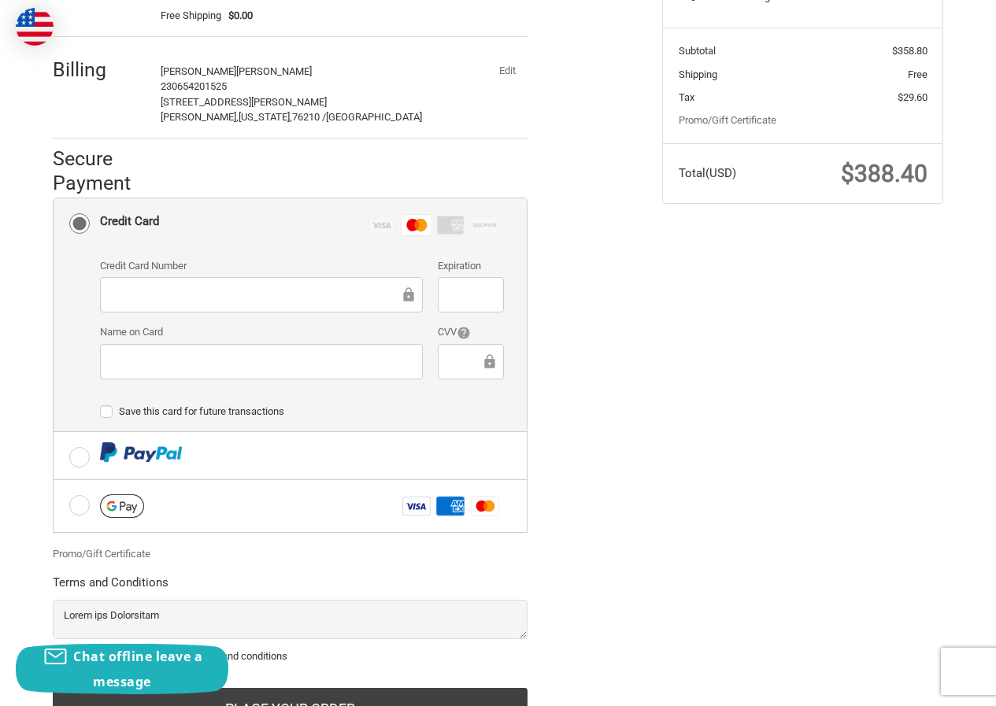
scroll to position [372, 0]
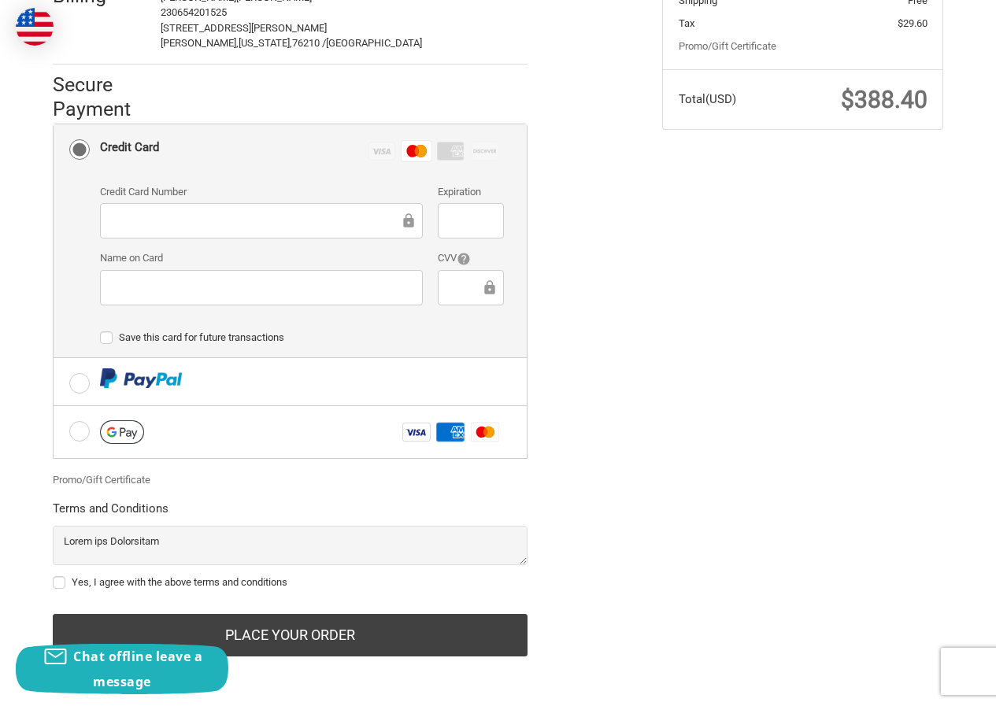
click at [84, 578] on label "Yes, I agree with the above terms and conditions" at bounding box center [290, 582] width 475 height 13
click at [54, 576] on input "Yes, I agree with the above terms and conditions" at bounding box center [53, 575] width 1 height 1
checkbox input "true"
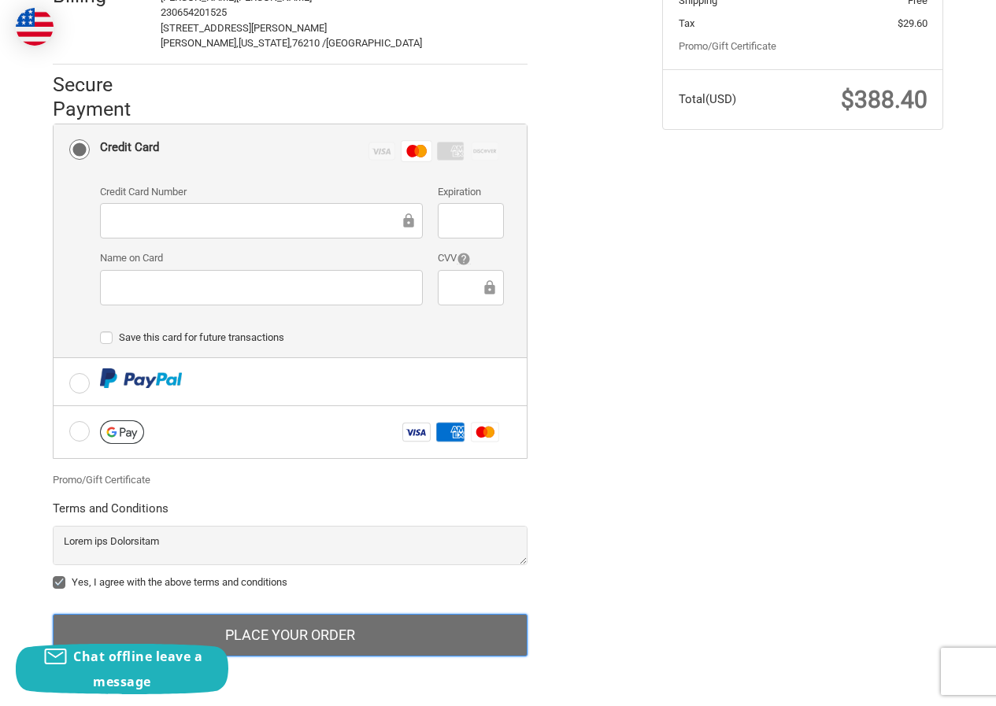
click at [251, 632] on button "Place Your Order" at bounding box center [290, 635] width 475 height 43
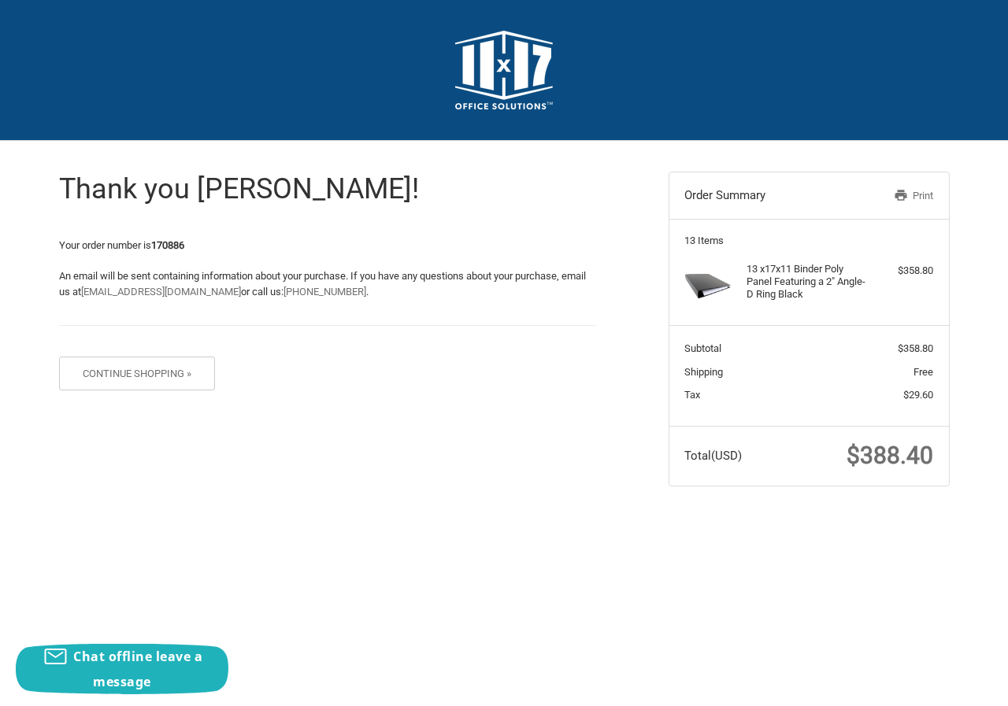
click at [169, 236] on div "Thank you [PERSON_NAME]! Your order number is 170886 An email will be sent cont…" at bounding box center [327, 273] width 536 height 265
copy strong "170886"
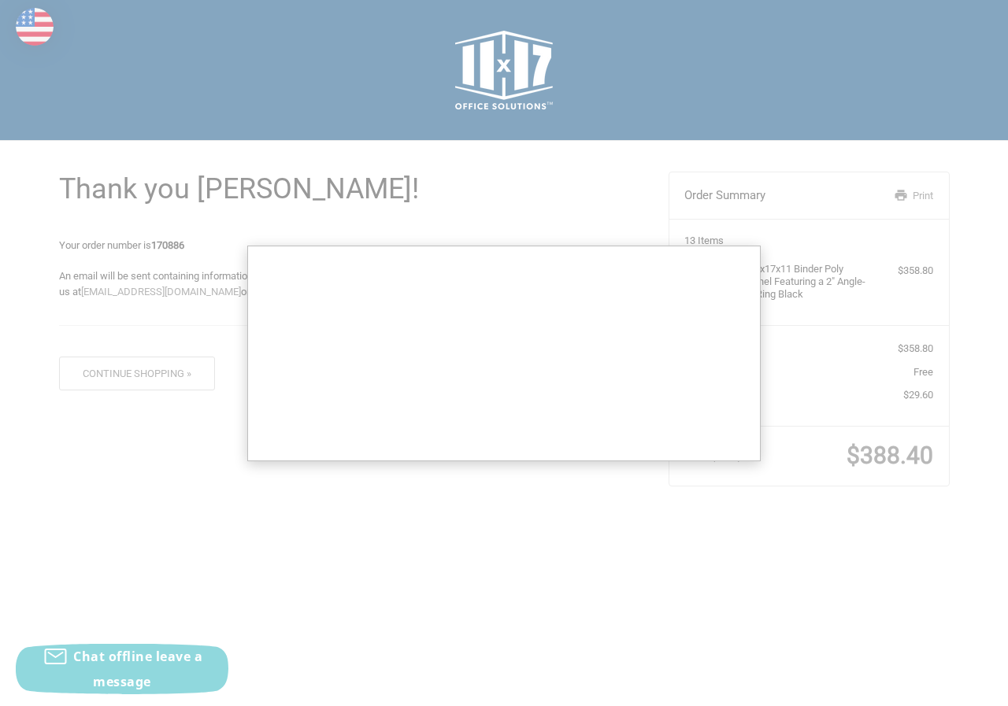
click at [906, 459] on div at bounding box center [504, 353] width 1008 height 706
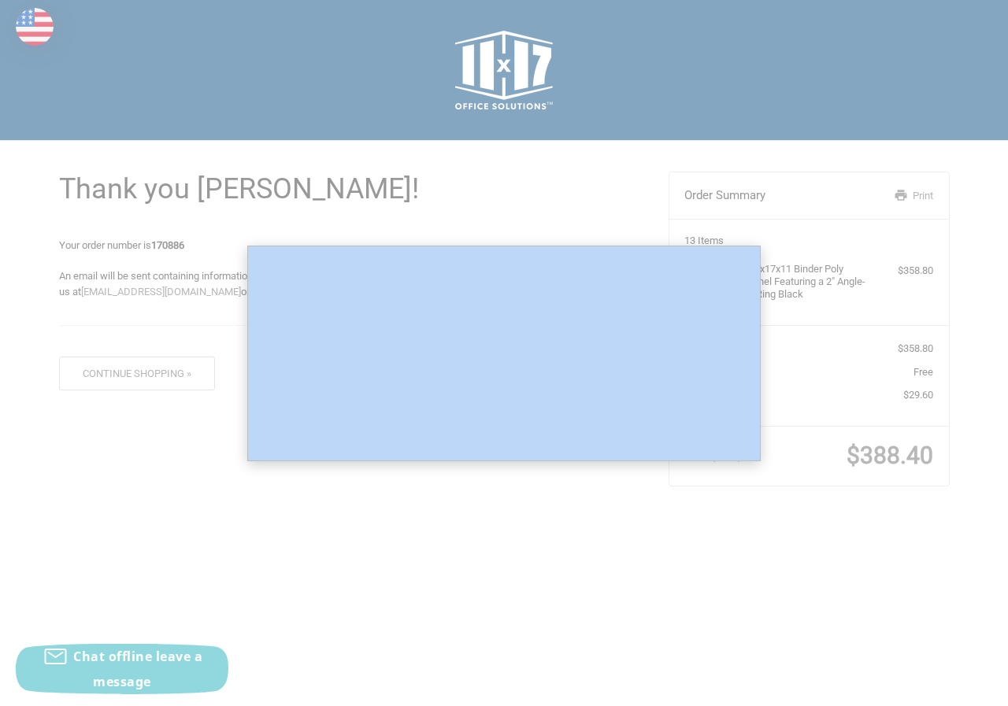
click at [906, 459] on div at bounding box center [504, 353] width 1008 height 706
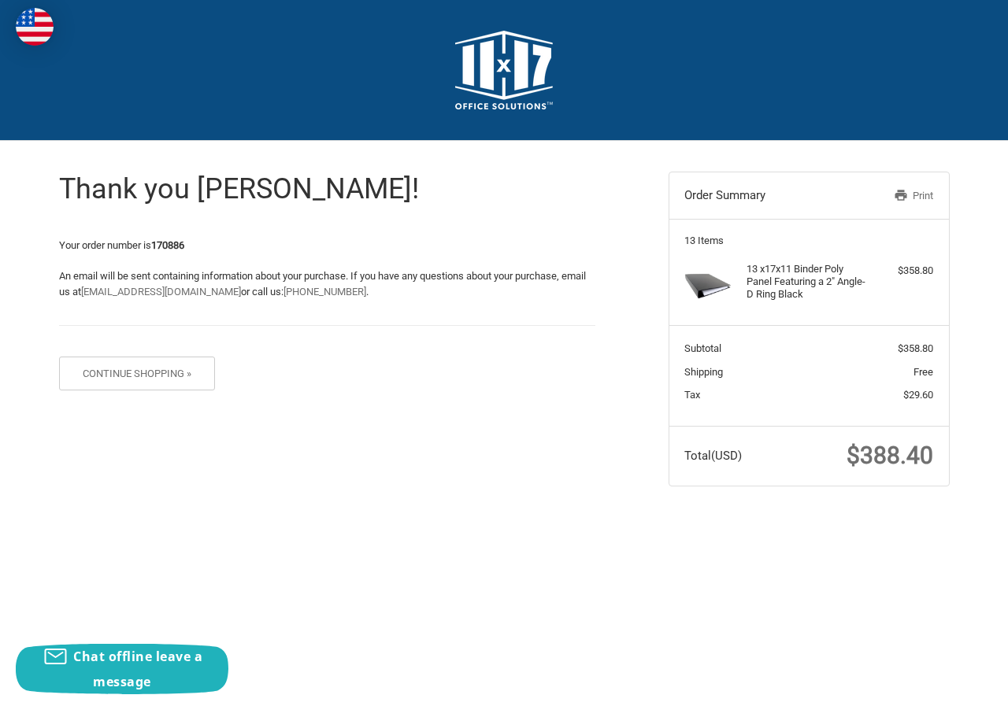
click at [883, 455] on span "$388.40" at bounding box center [890, 456] width 87 height 28
copy span "388.40"
